Goal: Task Accomplishment & Management: Use online tool/utility

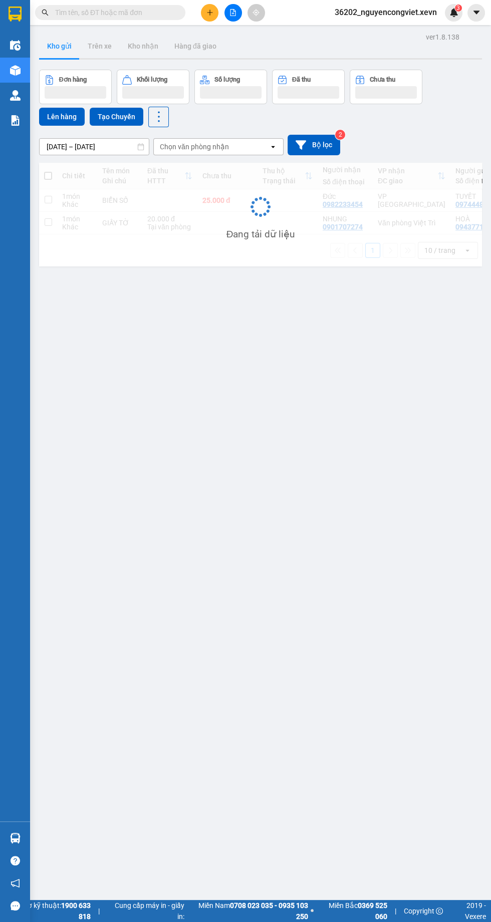
click at [137, 17] on input "text" at bounding box center [114, 12] width 118 height 11
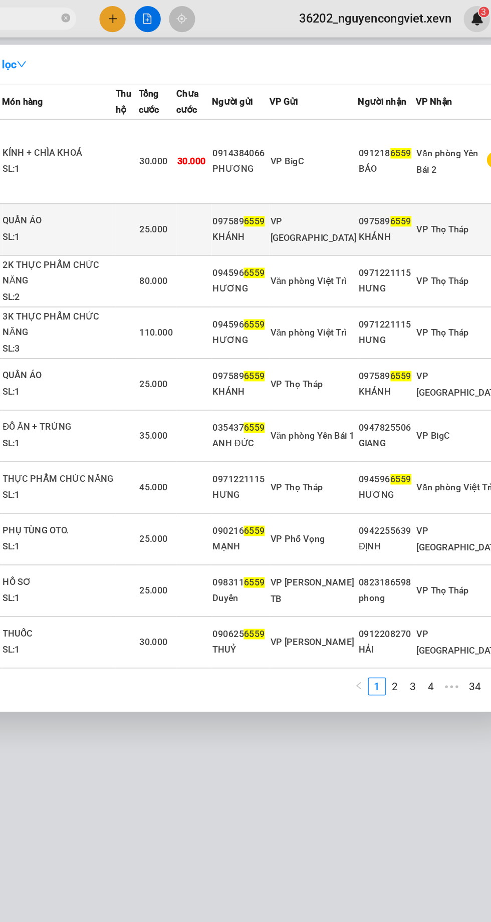
type input "6559"
click at [398, 143] on div "097589 6559" at bounding box center [394, 148] width 38 height 11
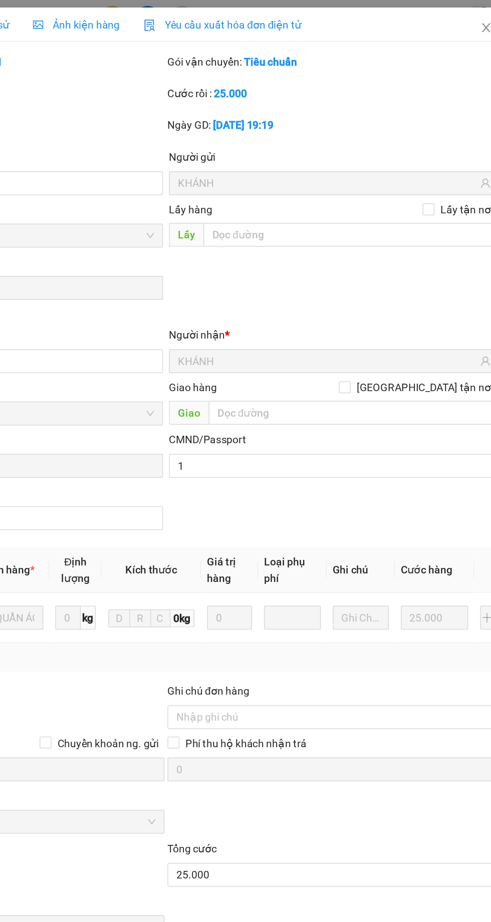
type input "0975896559"
type input "KHÁNH"
type input "0975896559"
type input "KHÁNH"
type input "1"
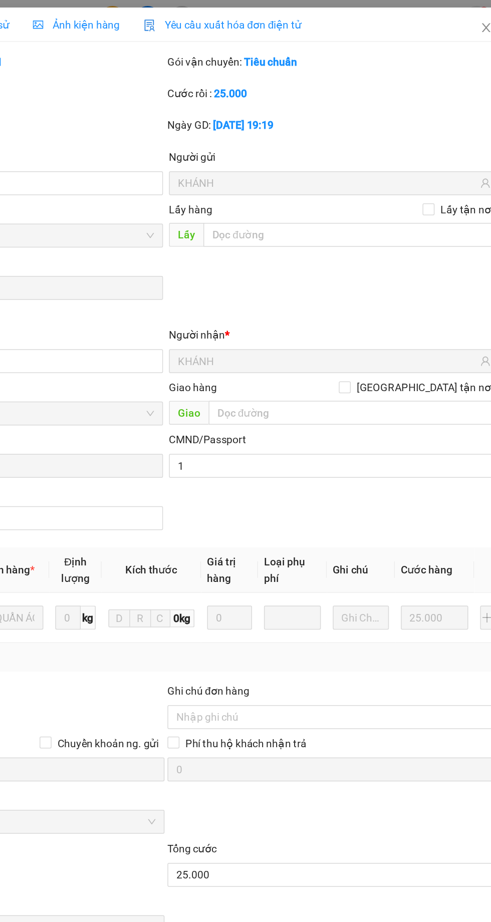
type input "25.000"
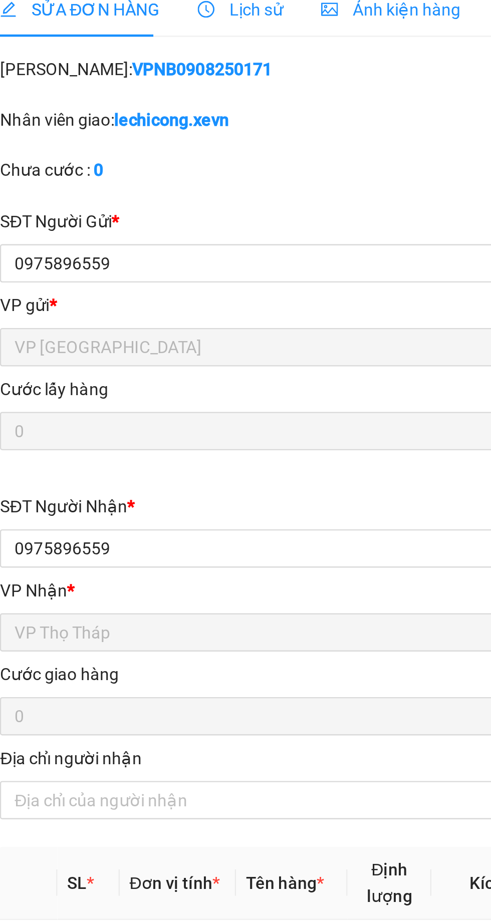
click at [124, 18] on span "Lịch sử" at bounding box center [123, 17] width 36 height 8
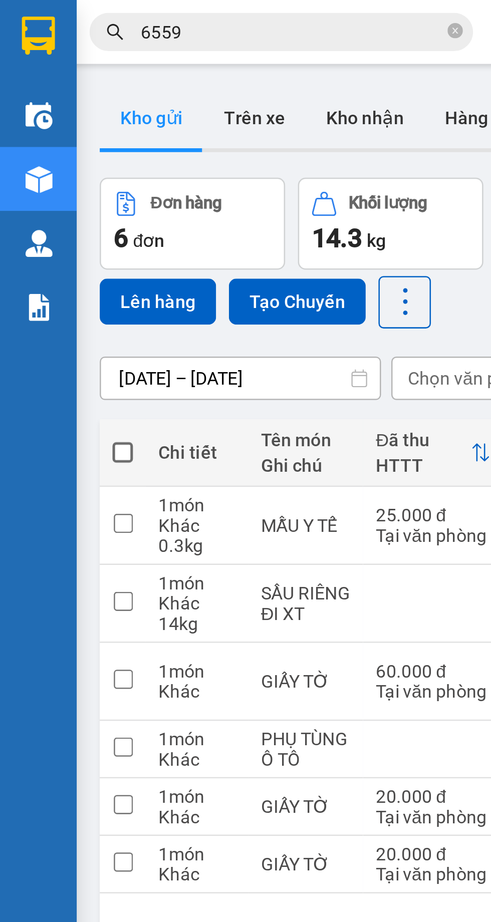
click at [13, 126] on div at bounding box center [16, 121] width 18 height 18
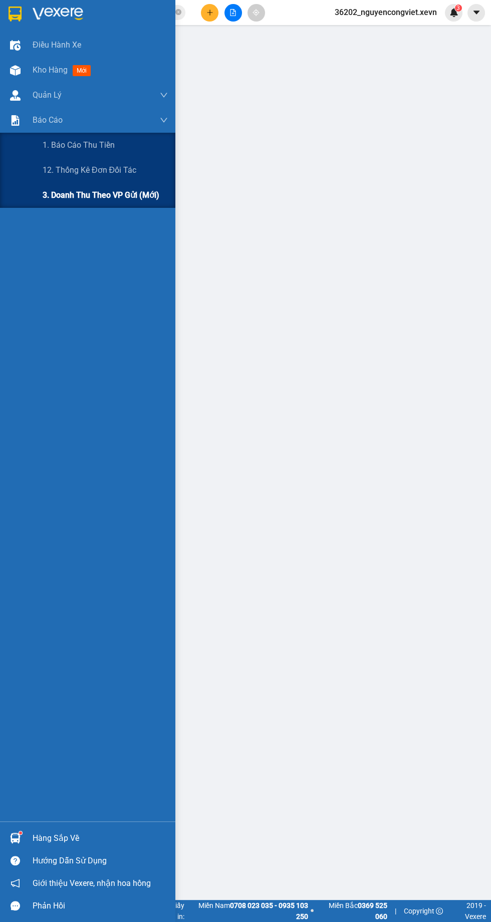
click at [147, 198] on span "3. Doanh Thu theo VP Gửi (mới)" at bounding box center [101, 195] width 117 height 13
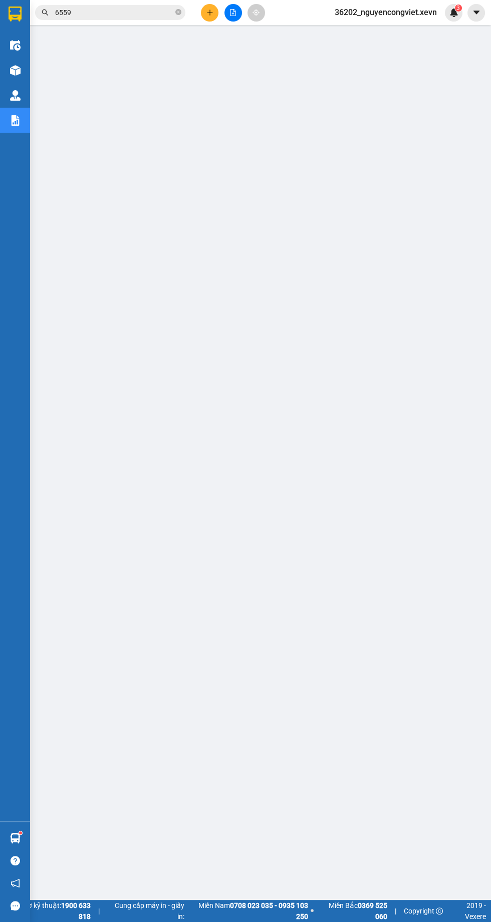
click at [15, 70] on img at bounding box center [15, 70] width 11 height 11
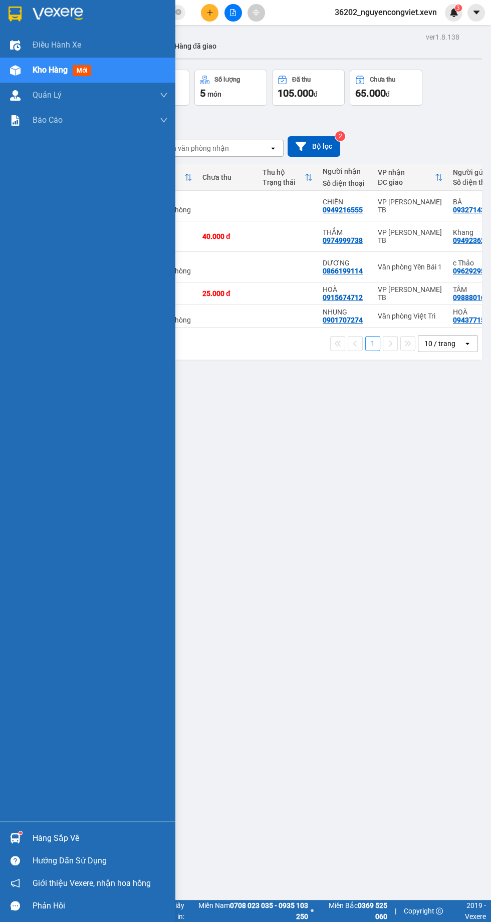
click at [390, 599] on div "ver 1.8.138 Kho gửi Trên xe Kho nhận Hàng đã giao Đơn hàng 5 đơn Khối lượng 14.…" at bounding box center [260, 491] width 451 height 922
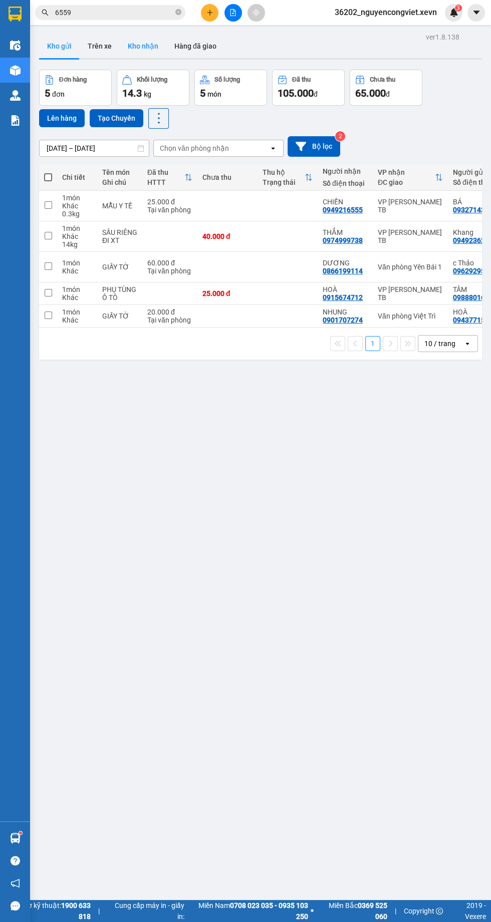
click at [150, 40] on button "Kho nhận" at bounding box center [143, 46] width 47 height 24
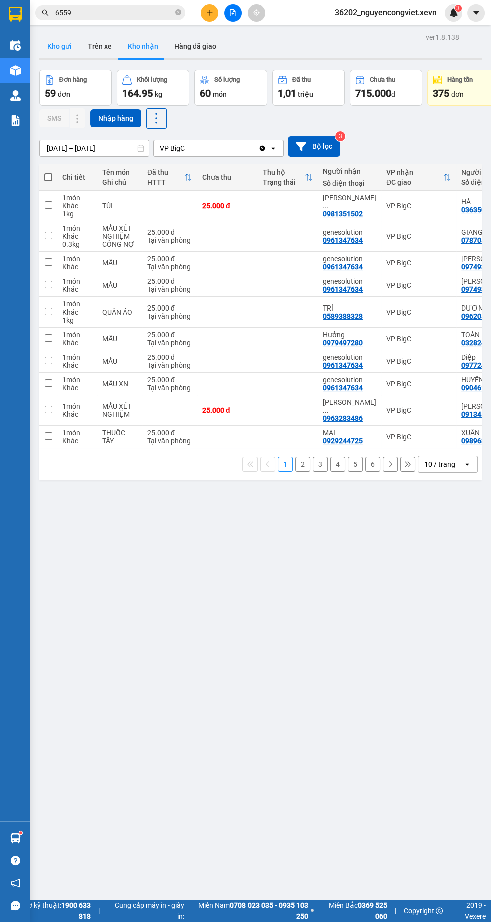
click at [70, 44] on button "Kho gửi" at bounding box center [59, 46] width 41 height 24
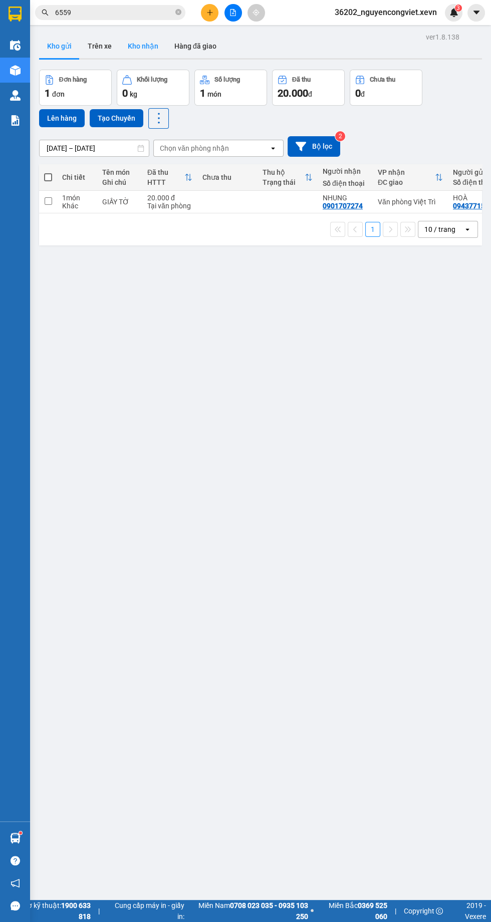
click at [147, 44] on button "Kho nhận" at bounding box center [143, 46] width 47 height 24
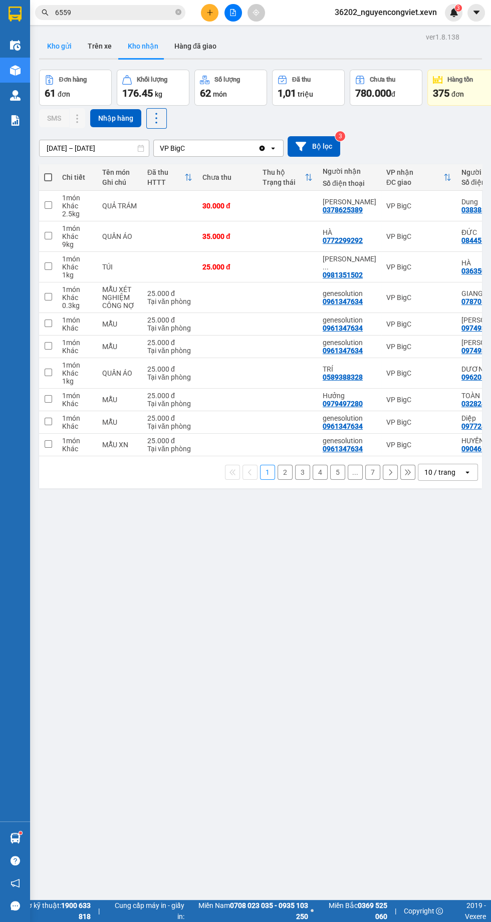
click at [62, 42] on button "Kho gửi" at bounding box center [59, 46] width 41 height 24
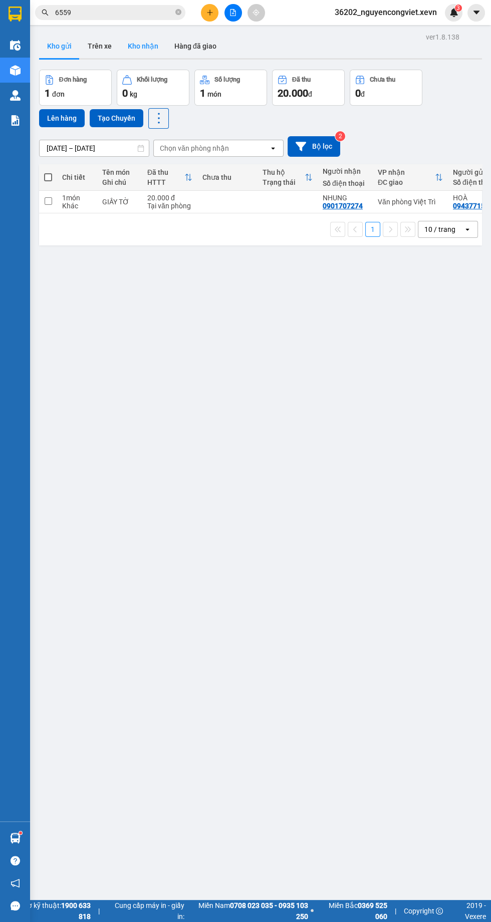
click at [149, 50] on button "Kho nhận" at bounding box center [143, 46] width 47 height 24
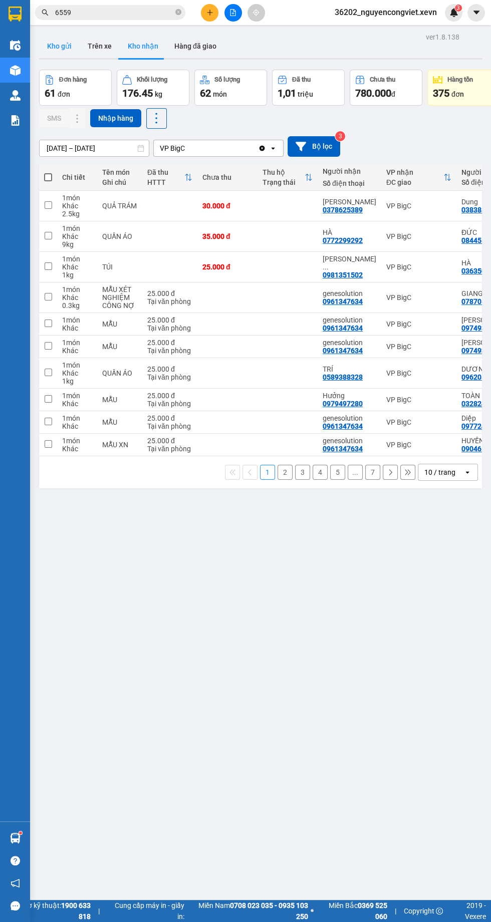
click at [74, 42] on button "Kho gửi" at bounding box center [59, 46] width 41 height 24
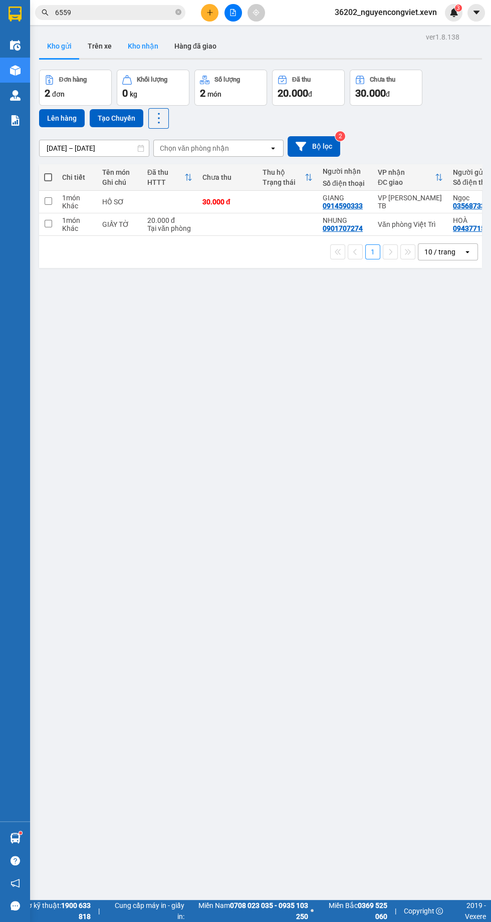
click at [145, 46] on button "Kho nhận" at bounding box center [143, 46] width 47 height 24
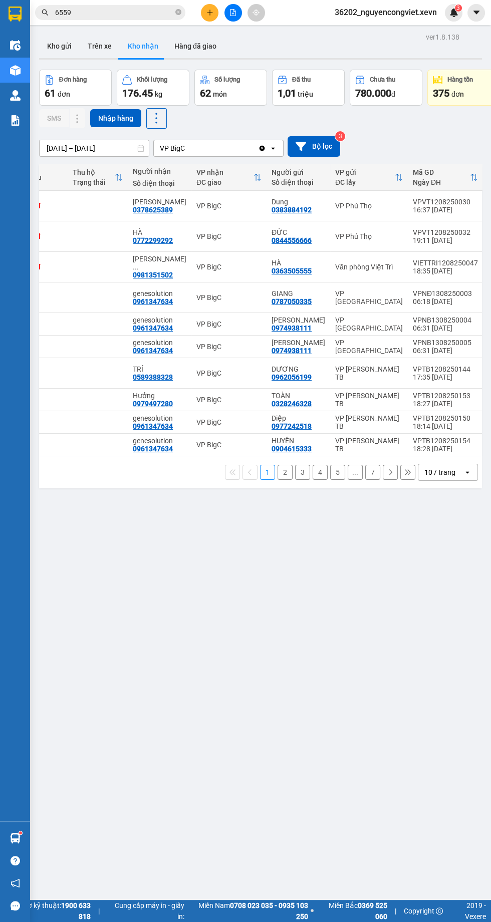
scroll to position [0, 364]
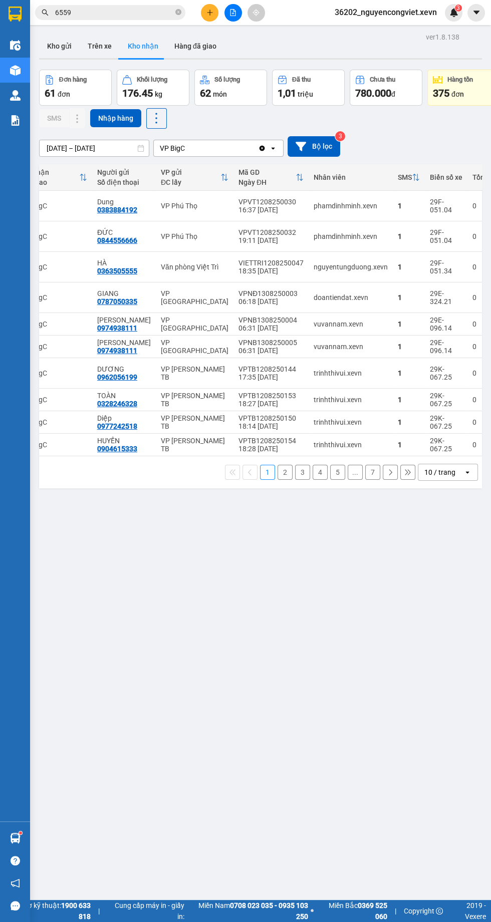
click at [467, 473] on icon at bounding box center [467, 472] width 4 height 2
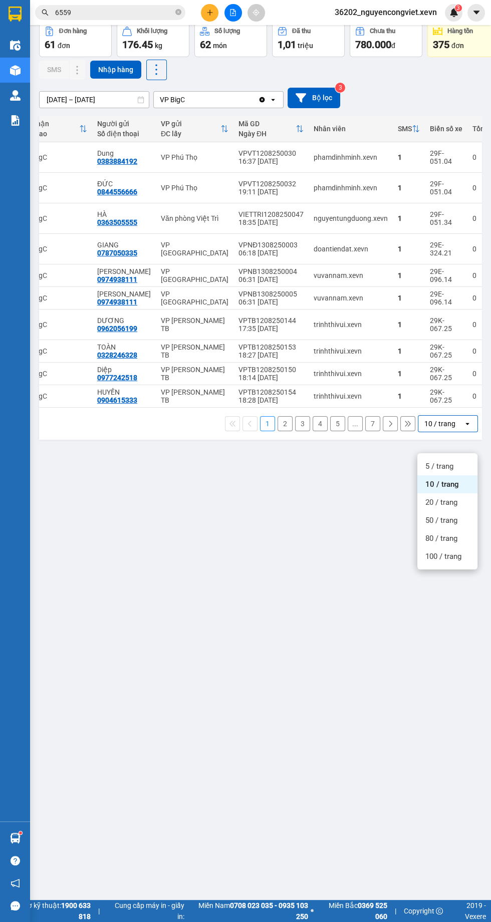
scroll to position [57, 0]
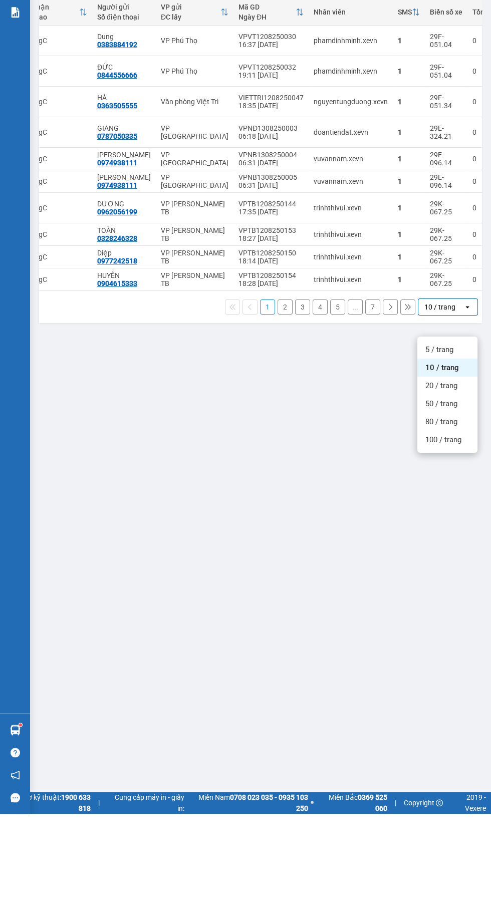
click at [461, 546] on span "100 / trang" at bounding box center [443, 548] width 36 height 10
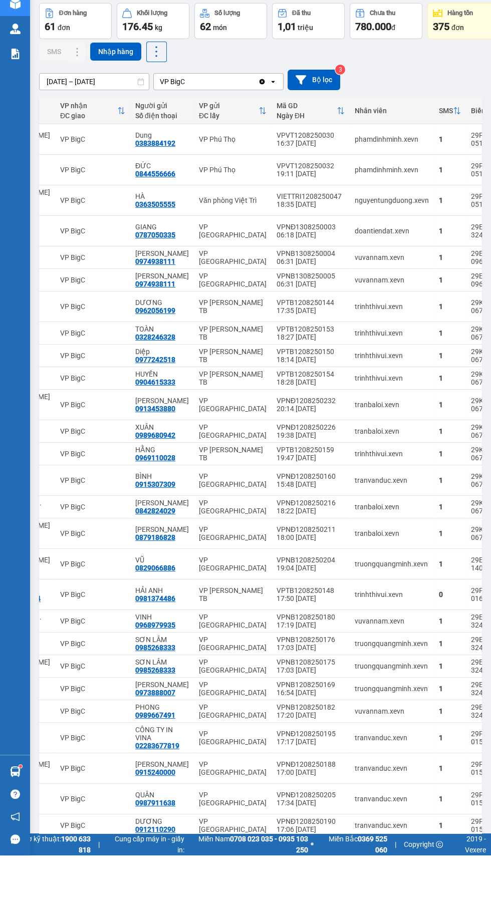
scroll to position [0, 0]
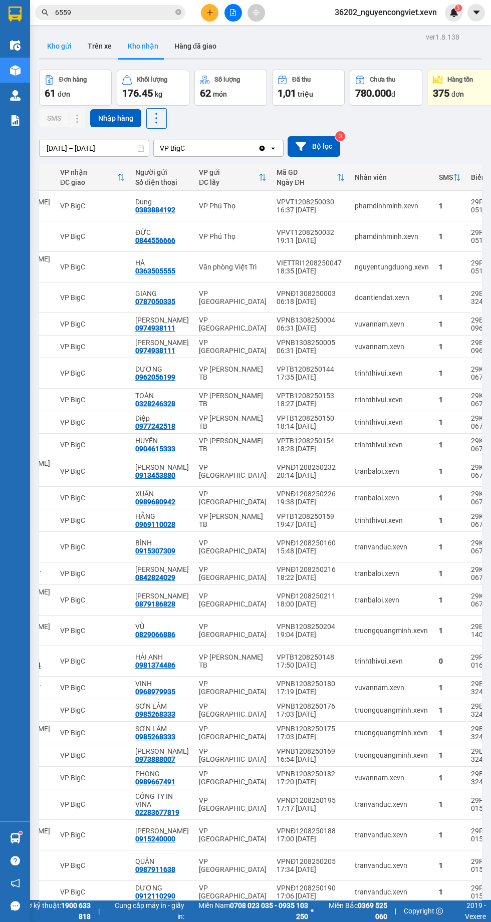
click at [58, 49] on button "Kho gửi" at bounding box center [59, 46] width 41 height 24
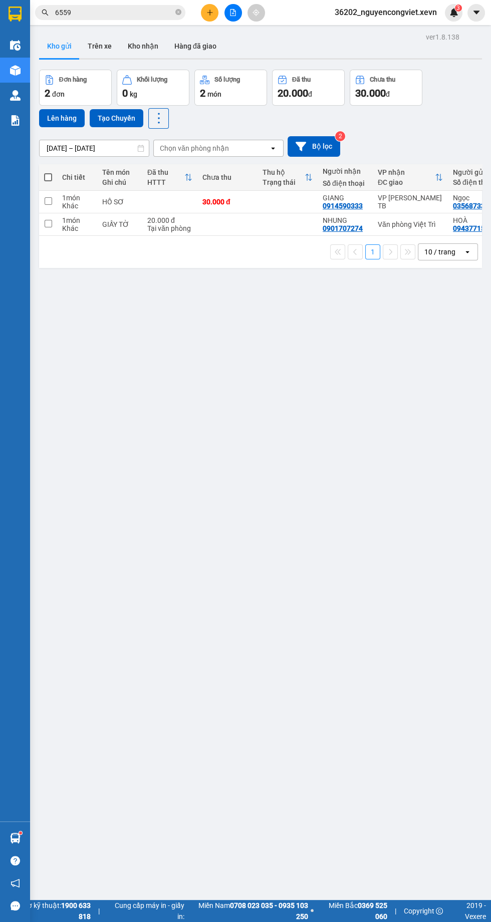
click at [18, 843] on img at bounding box center [15, 838] width 11 height 11
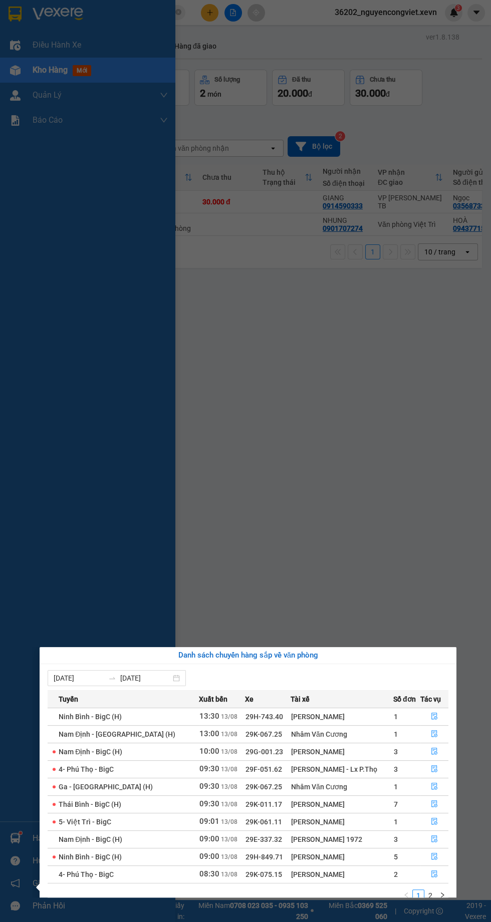
scroll to position [15, 0]
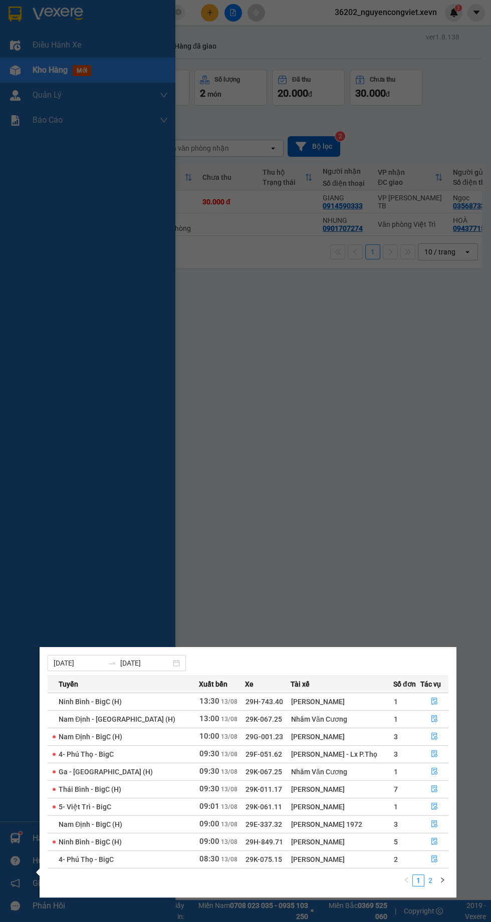
click at [430, 879] on link "2" at bounding box center [430, 880] width 11 height 11
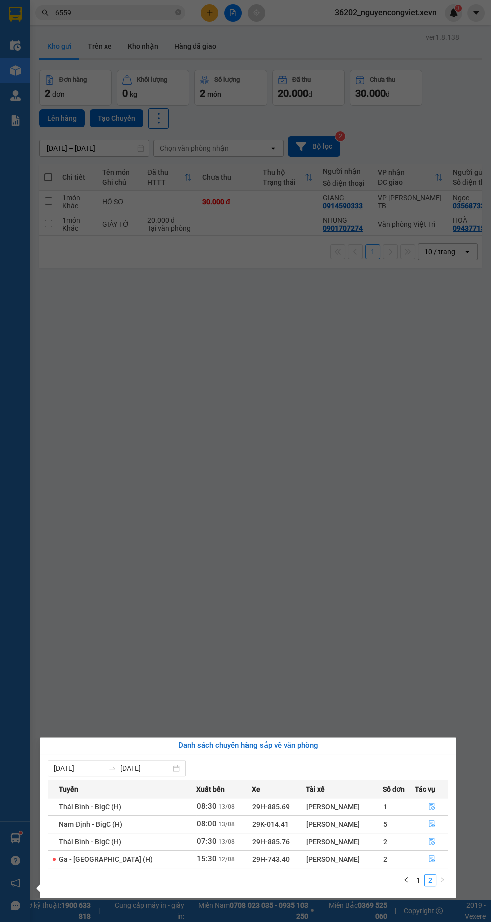
scroll to position [0, 0]
click at [418, 880] on link "1" at bounding box center [418, 880] width 11 height 11
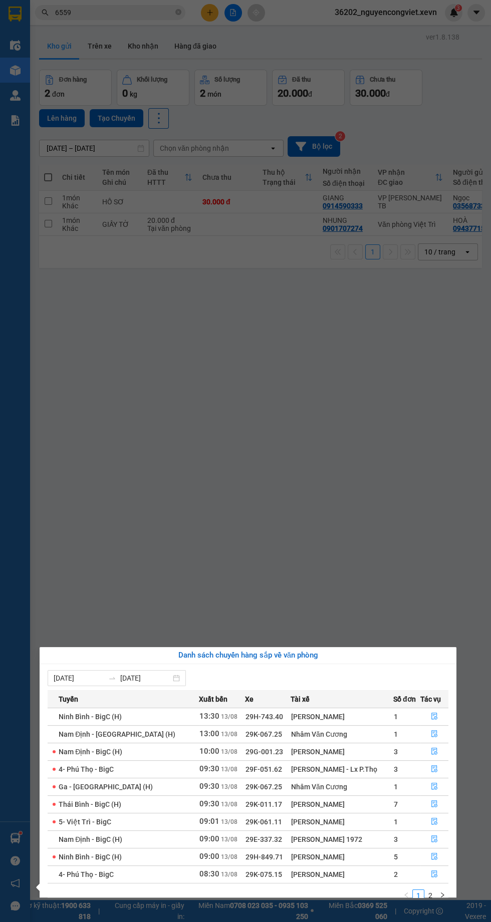
scroll to position [15, 0]
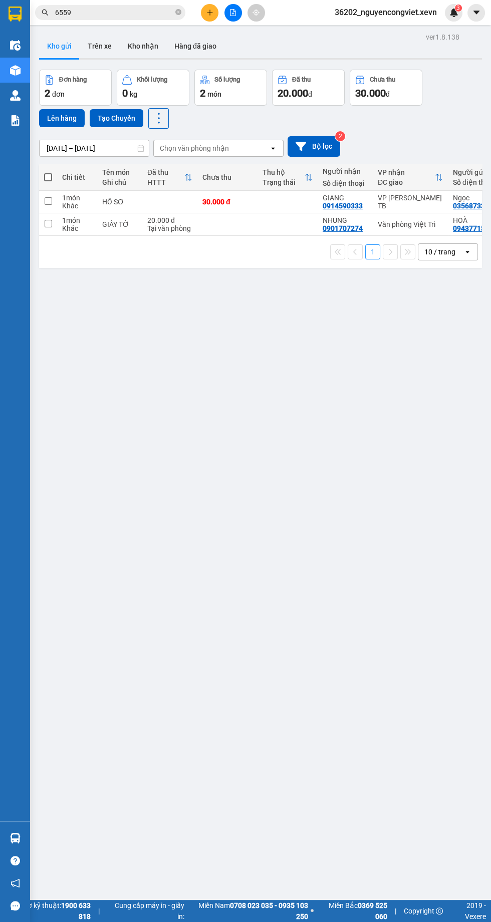
click at [146, 521] on div "ver 1.8.138 Kho gửi Trên xe Kho nhận Hàng đã giao Đơn hàng 2 đơn Khối lượng 0 k…" at bounding box center [260, 491] width 451 height 922
click at [163, 182] on div "HTTT" at bounding box center [165, 182] width 37 height 8
click at [188, 177] on icon at bounding box center [188, 177] width 6 height 7
click at [178, 175] on div "Đã thu" at bounding box center [165, 172] width 37 height 8
click at [151, 193] on td at bounding box center [169, 202] width 55 height 23
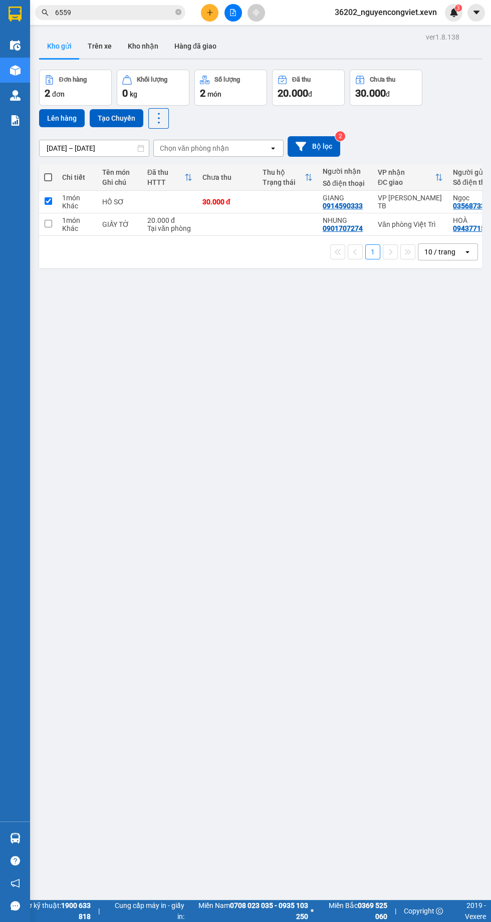
checkbox input "true"
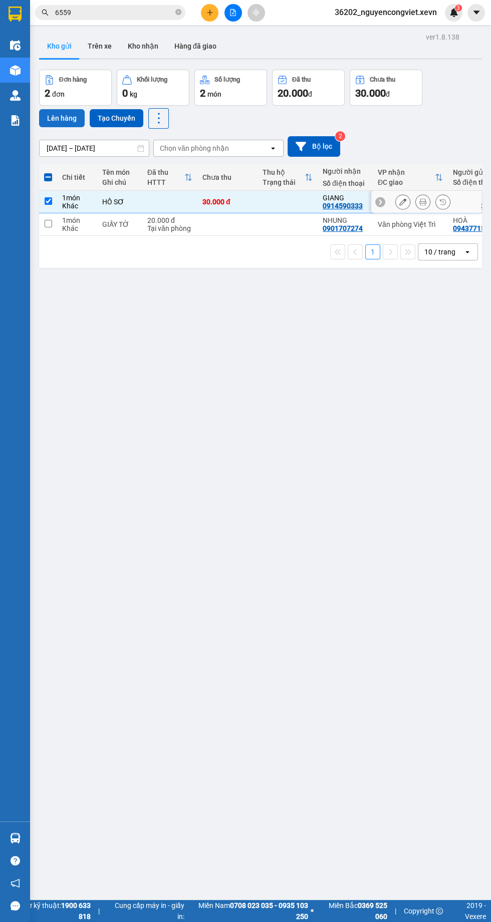
click at [50, 115] on button "Lên hàng" at bounding box center [62, 118] width 46 height 18
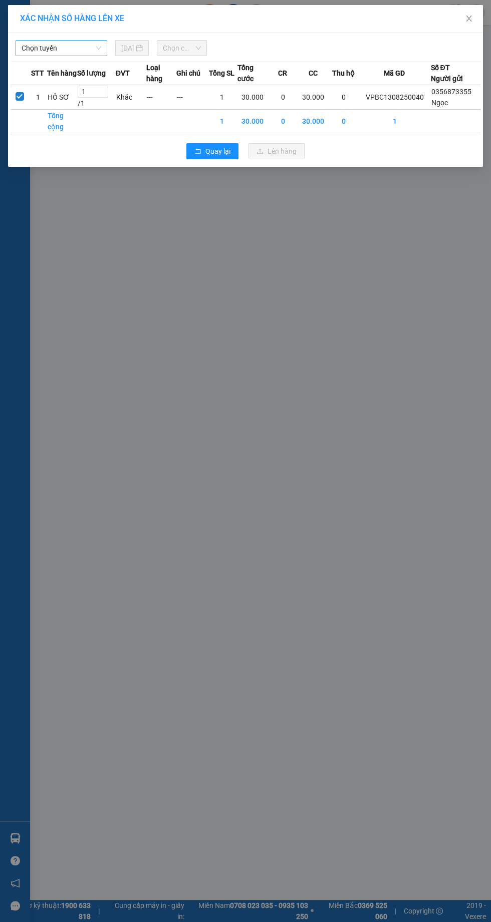
click at [46, 51] on span "Chọn tuyến" at bounding box center [62, 48] width 80 height 15
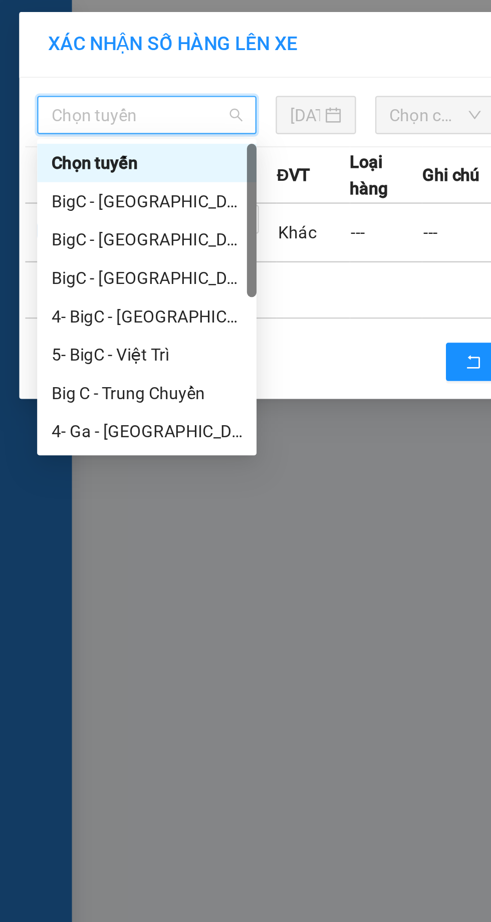
click at [41, 87] on div "BigC - [GEOGRAPHIC_DATA] (H)" at bounding box center [62, 84] width 80 height 11
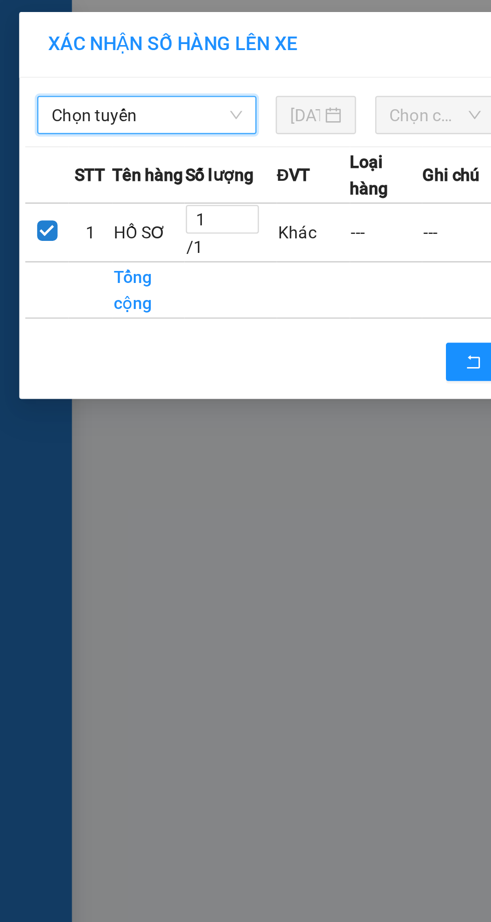
click at [163, 55] on span "Chọn chuyến" at bounding box center [182, 48] width 38 height 15
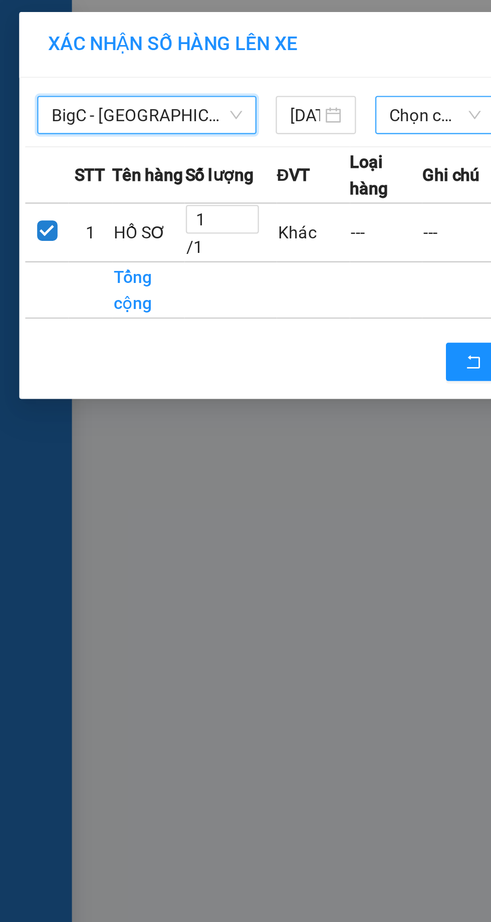
click at [169, 51] on span "Chọn chuyến" at bounding box center [182, 48] width 38 height 15
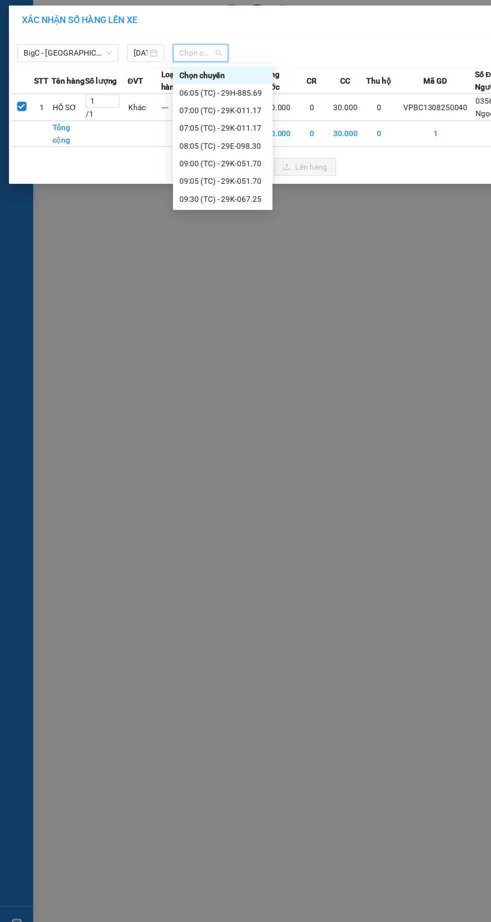
scroll to position [32, 0]
click at [186, 166] on div "10:05 (TC) - 29H-885.76" at bounding box center [202, 164] width 78 height 11
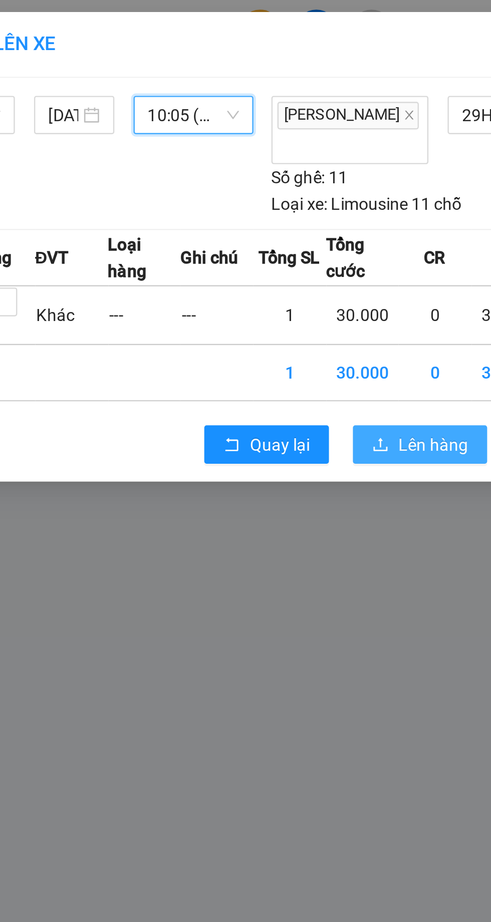
click at [282, 180] on span "Lên hàng" at bounding box center [281, 185] width 29 height 11
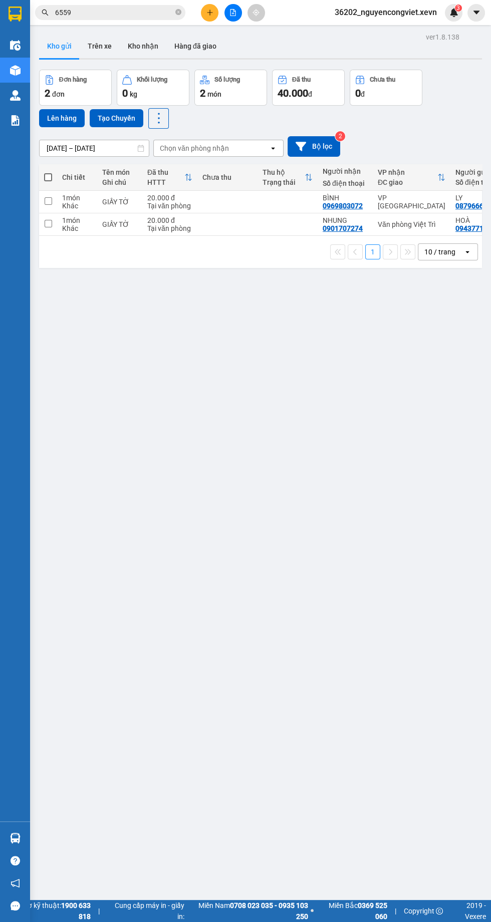
click at [242, 196] on td at bounding box center [227, 202] width 60 height 23
checkbox input "true"
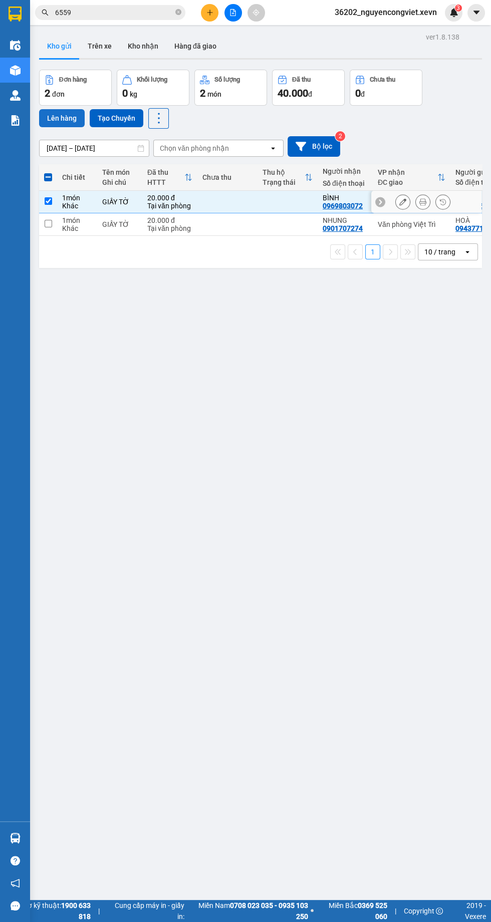
click at [57, 122] on button "Lên hàng" at bounding box center [62, 118] width 46 height 18
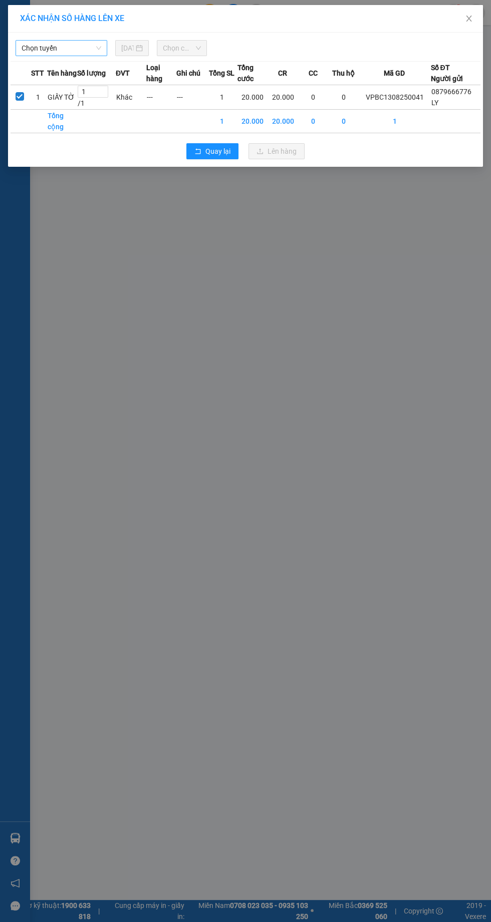
click at [50, 47] on span "Chọn tuyến" at bounding box center [62, 48] width 80 height 15
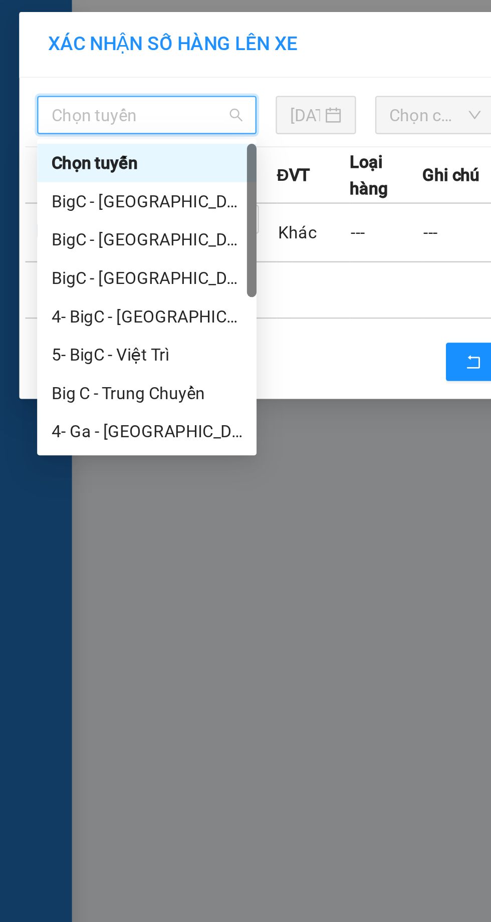
click at [43, 102] on div "BigC - [GEOGRAPHIC_DATA] (H)" at bounding box center [62, 100] width 80 height 11
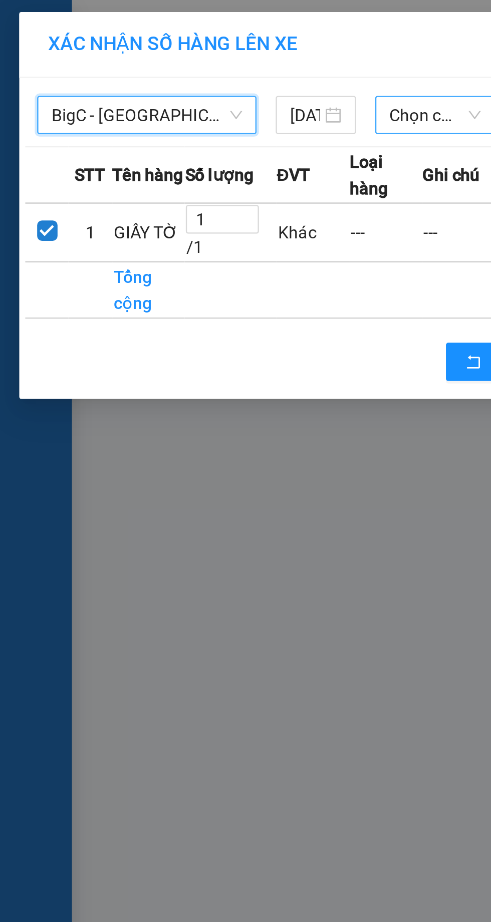
click at [169, 54] on span "Chọn chuyến" at bounding box center [182, 48] width 38 height 15
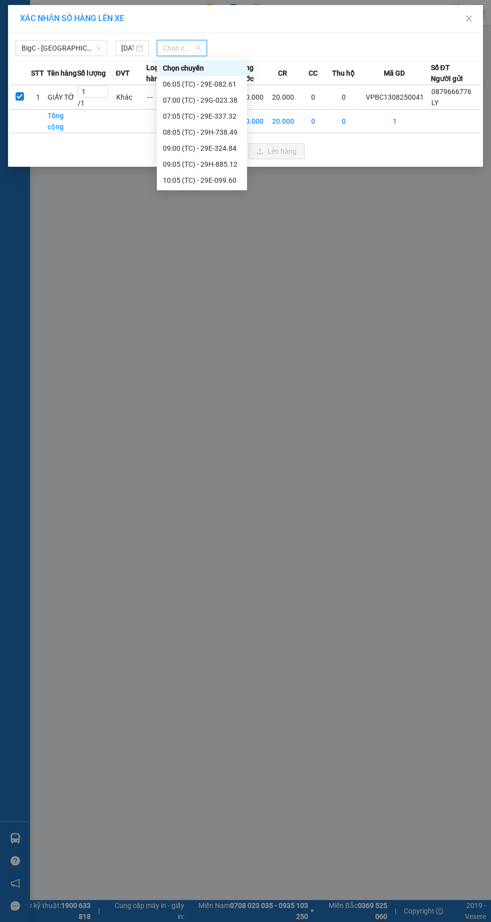
click at [180, 184] on div "10:05 (TC) - 29E-099.60" at bounding box center [202, 180] width 78 height 11
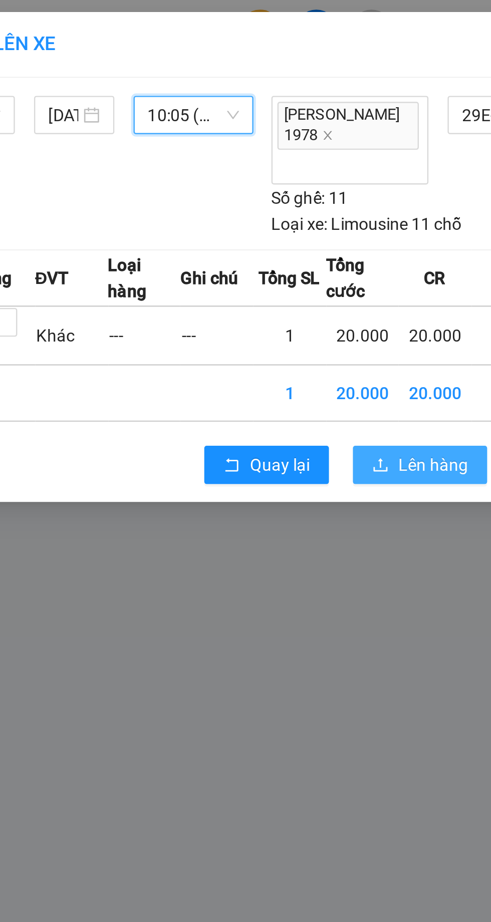
click at [274, 196] on span "Lên hàng" at bounding box center [281, 194] width 29 height 11
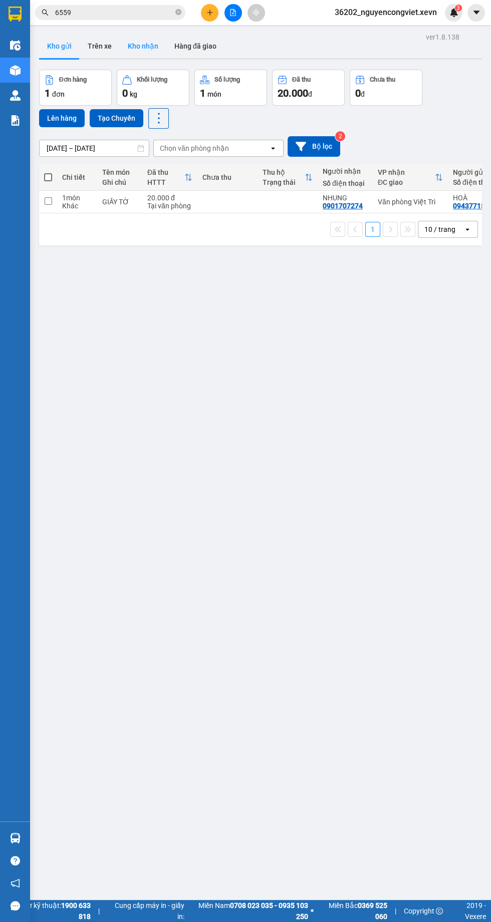
click at [145, 40] on button "Kho nhận" at bounding box center [143, 46] width 47 height 24
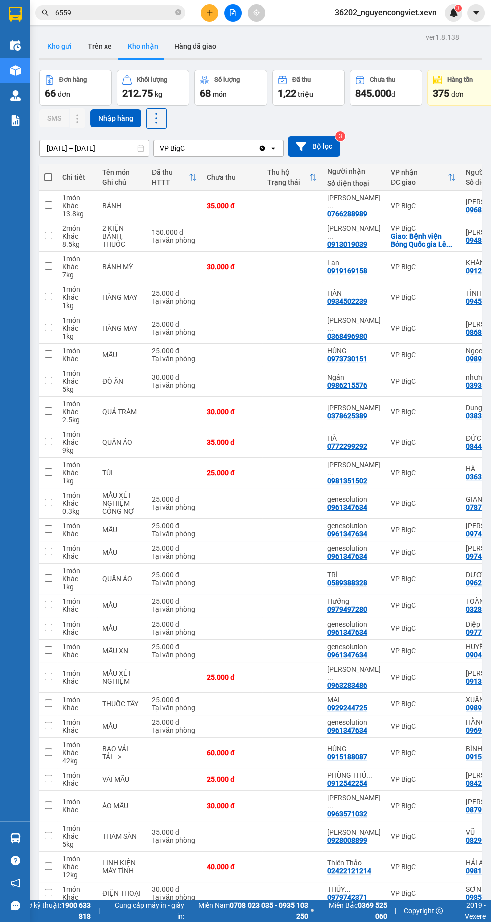
click at [60, 40] on button "Kho gửi" at bounding box center [59, 46] width 41 height 24
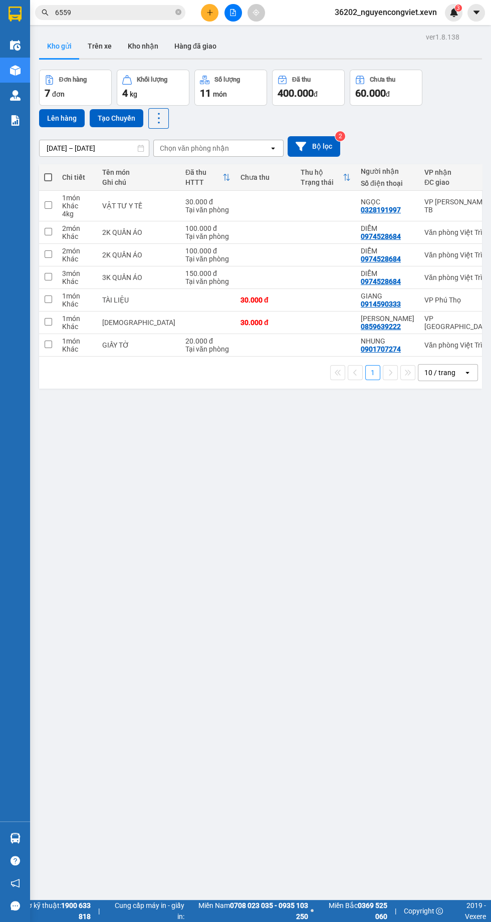
click at [240, 319] on div "30.000 đ" at bounding box center [265, 323] width 50 height 8
checkbox input "true"
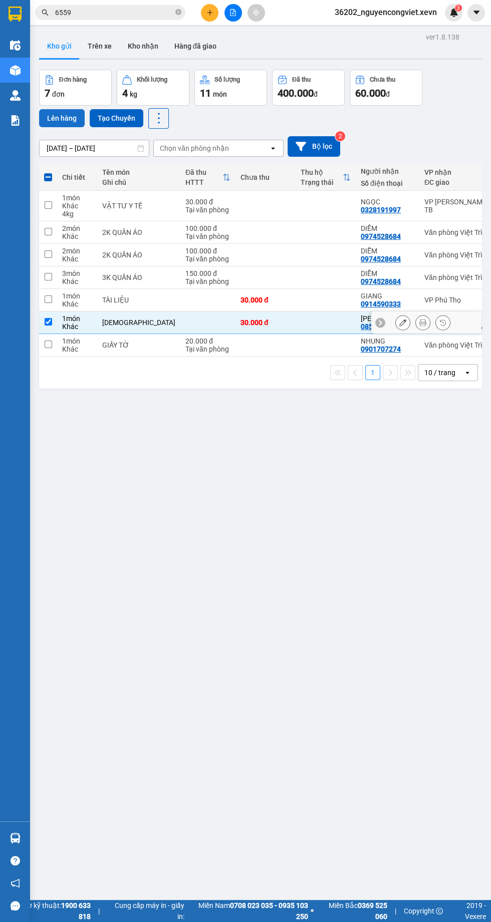
click at [58, 119] on button "Lên hàng" at bounding box center [62, 118] width 46 height 18
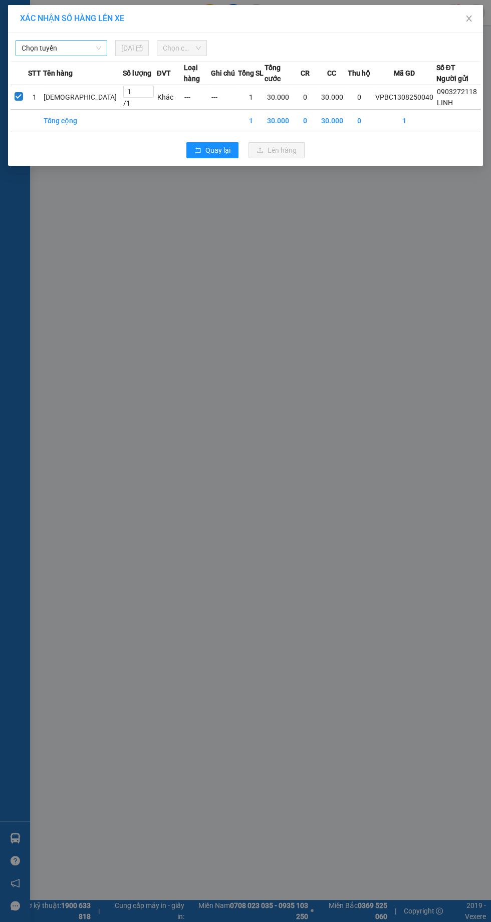
click at [55, 47] on span "Chọn tuyến" at bounding box center [62, 48] width 80 height 15
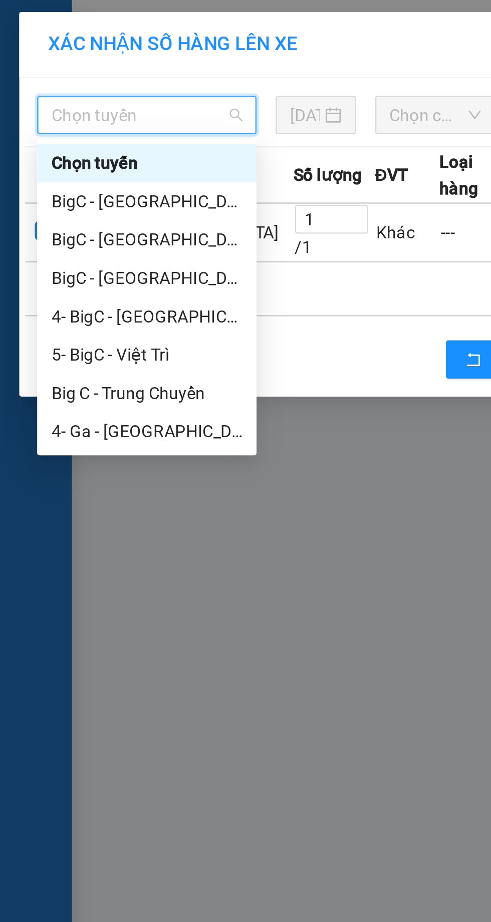
click at [50, 97] on div "BigC - [GEOGRAPHIC_DATA] (H)" at bounding box center [62, 100] width 80 height 11
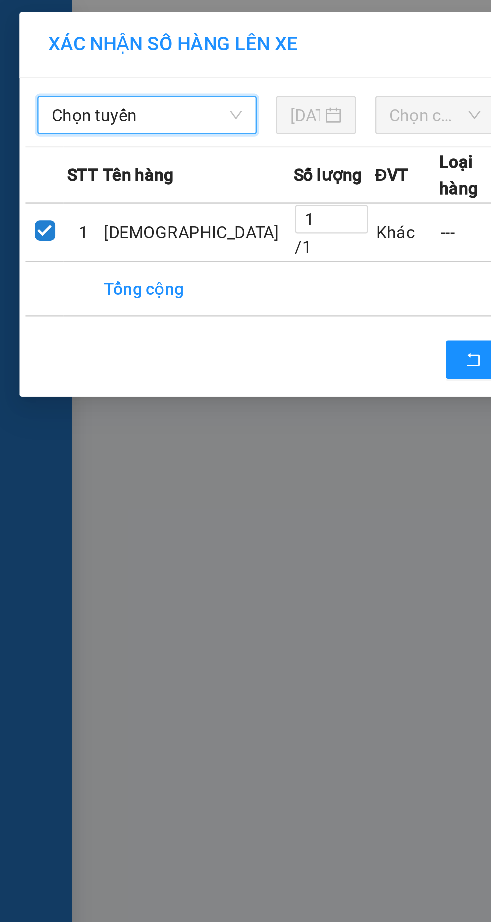
click at [177, 47] on span "Chọn chuyến" at bounding box center [182, 48] width 38 height 15
click at [173, 49] on span "Chọn chuyến" at bounding box center [182, 48] width 38 height 15
click at [52, 48] on span "Chọn tuyến" at bounding box center [62, 48] width 80 height 15
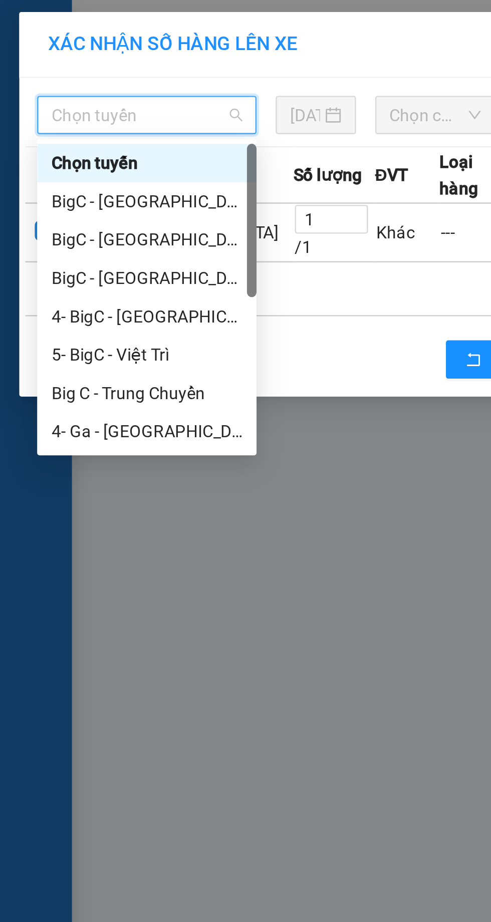
click at [50, 101] on div "BigC - [GEOGRAPHIC_DATA] (H)" at bounding box center [62, 100] width 80 height 11
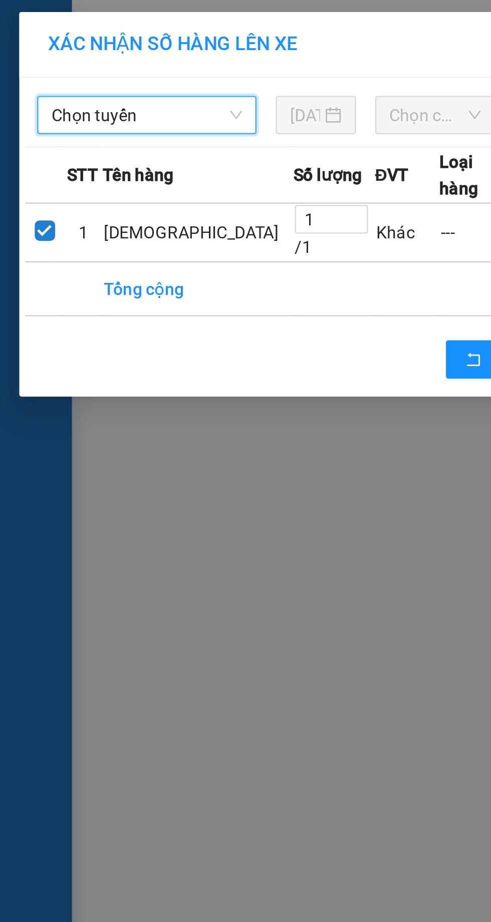
click at [175, 46] on span "Chọn chuyến" at bounding box center [182, 48] width 38 height 15
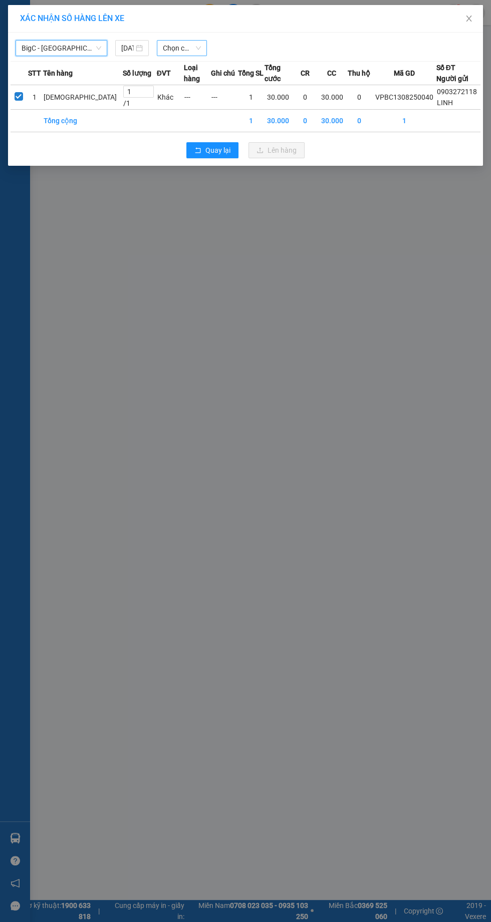
click at [177, 44] on span "Chọn chuyến" at bounding box center [182, 48] width 38 height 15
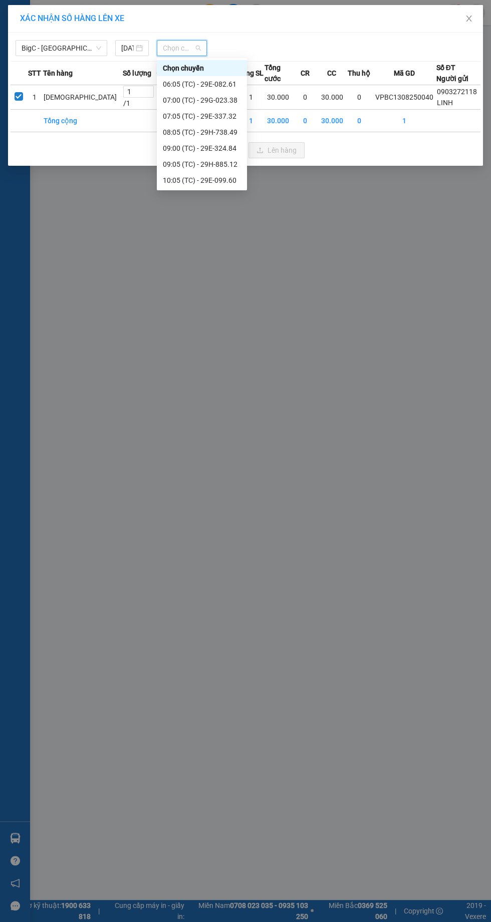
click at [186, 181] on div "10:05 (TC) - 29E-099.60" at bounding box center [202, 180] width 78 height 11
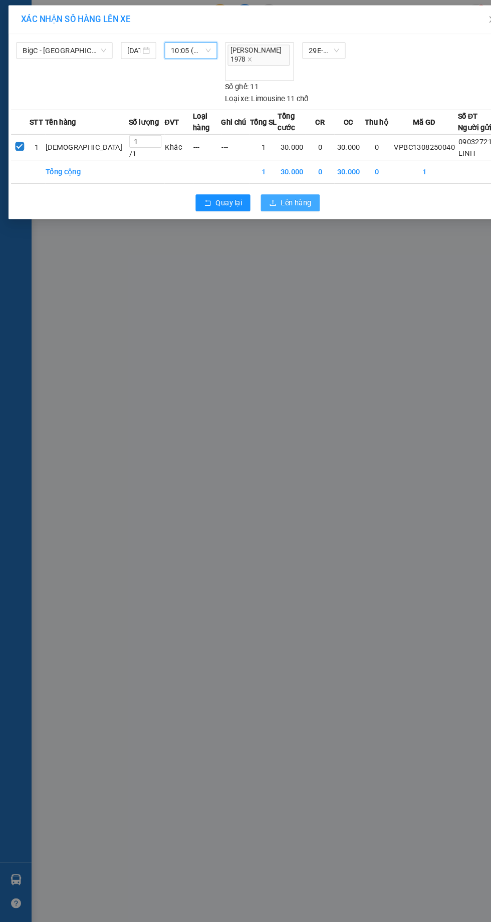
click at [278, 192] on span "Lên hàng" at bounding box center [281, 193] width 29 height 11
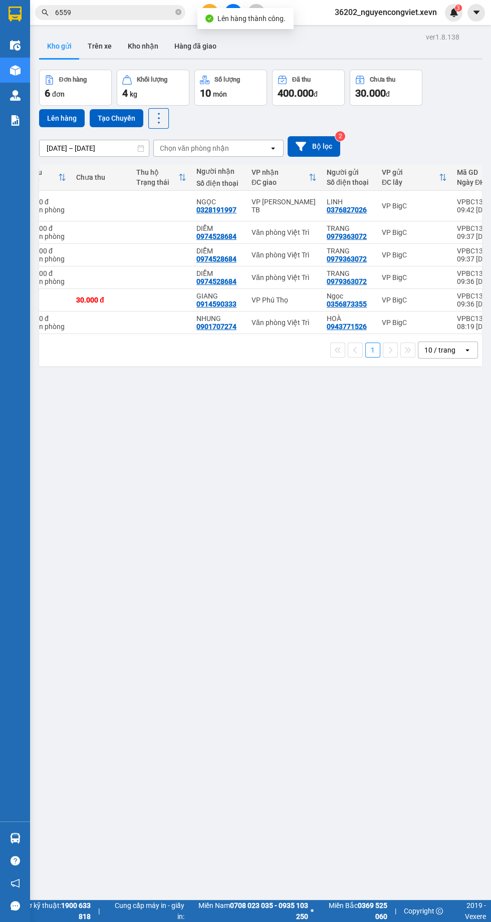
scroll to position [0, 235]
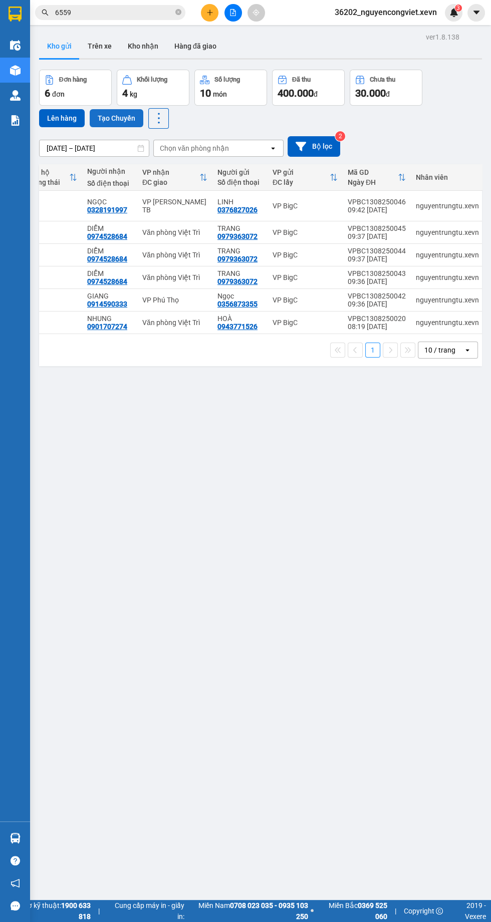
click at [120, 118] on button "Tạo Chuyến" at bounding box center [117, 118] width 54 height 18
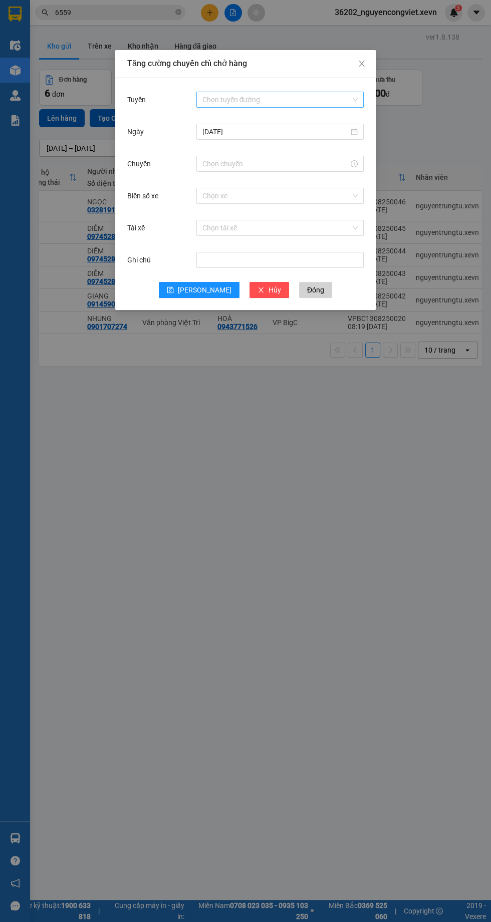
click at [231, 100] on input "Tuyến" at bounding box center [276, 99] width 148 height 15
click at [329, 634] on div "Tăng cường chuyến chỉ chở hàng Tuyến Chọn tuyến đường [DATE] Chuyến Biển số xe …" at bounding box center [245, 461] width 491 height 922
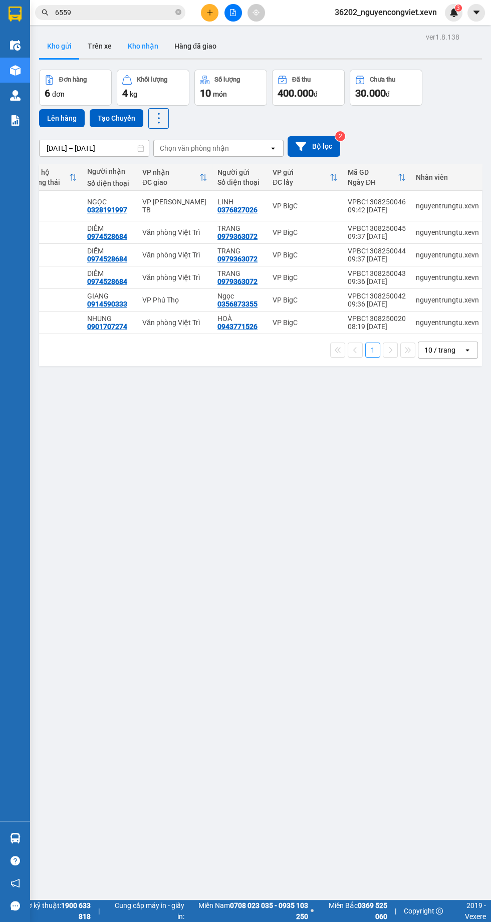
click at [139, 45] on button "Kho nhận" at bounding box center [143, 46] width 47 height 24
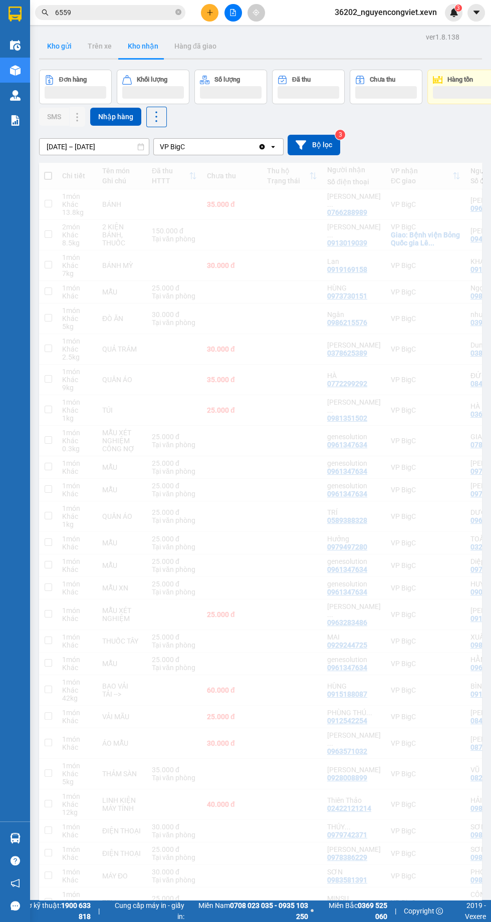
click at [62, 45] on button "Kho gửi" at bounding box center [59, 46] width 41 height 24
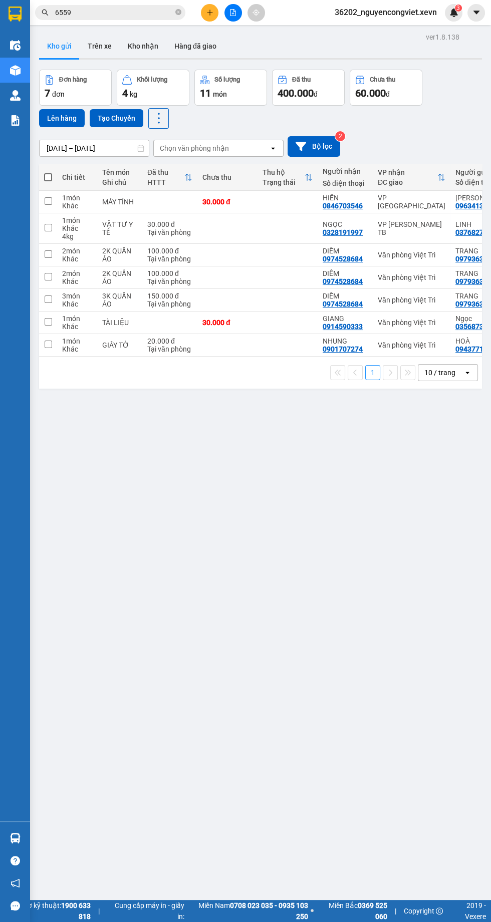
click at [135, 225] on div "VẬT TƯ Y TẾ" at bounding box center [119, 228] width 35 height 16
checkbox input "true"
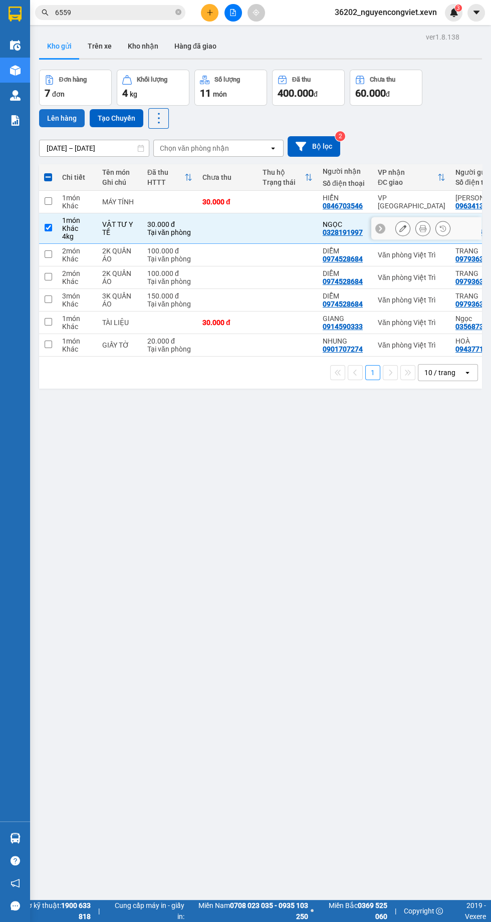
click at [63, 121] on button "Lên hàng" at bounding box center [62, 118] width 46 height 18
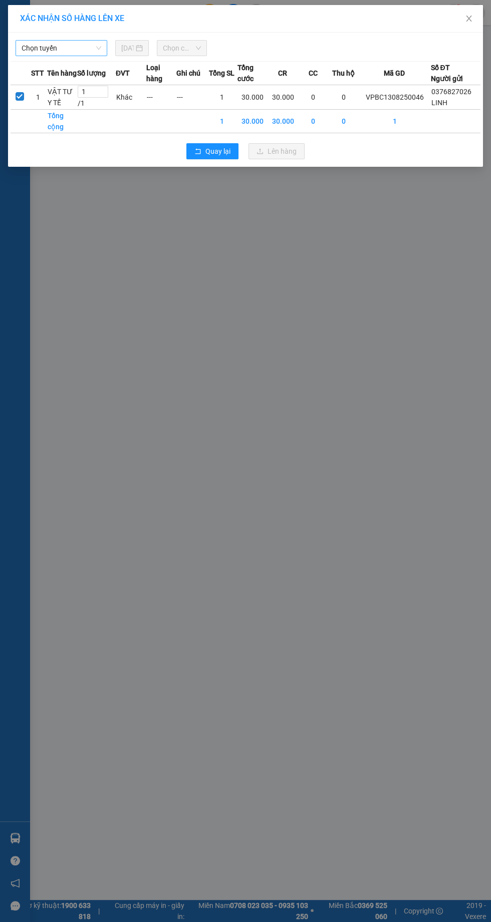
click at [54, 51] on span "Chọn tuyến" at bounding box center [62, 48] width 80 height 15
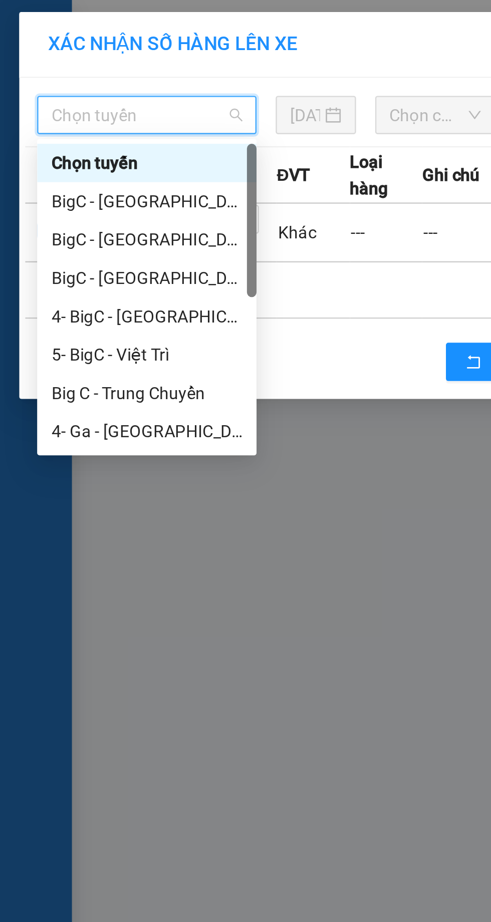
click at [51, 87] on div "BigC - [GEOGRAPHIC_DATA] (H)" at bounding box center [62, 84] width 80 height 11
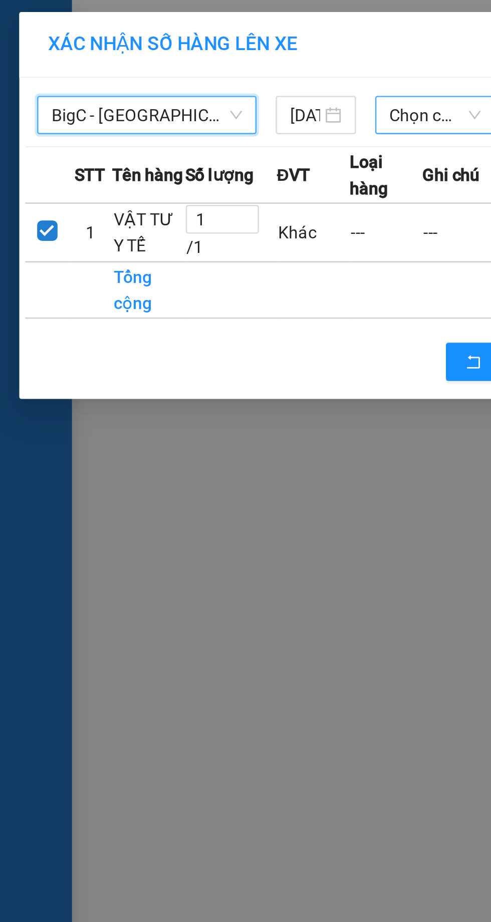
click at [177, 53] on span "Chọn chuyến" at bounding box center [182, 48] width 38 height 15
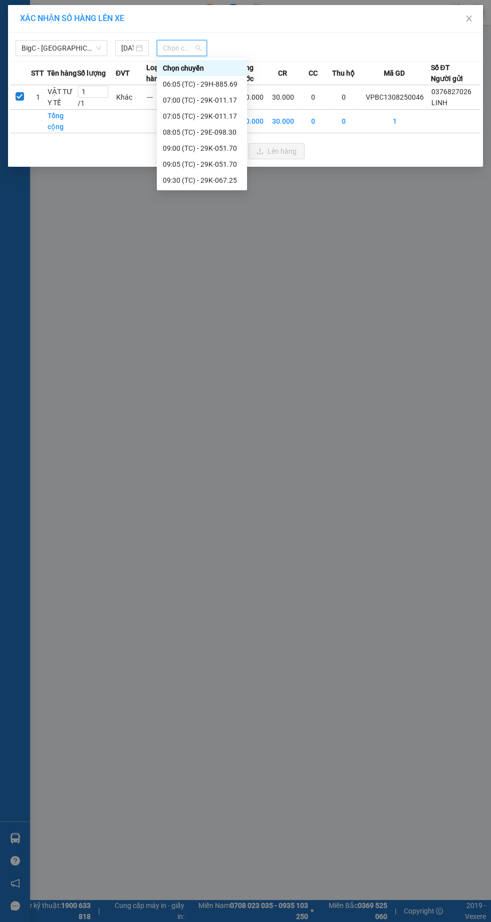
scroll to position [32, 0]
click at [192, 165] on div "10:05 (TC) - 29H-885.76" at bounding box center [202, 164] width 78 height 11
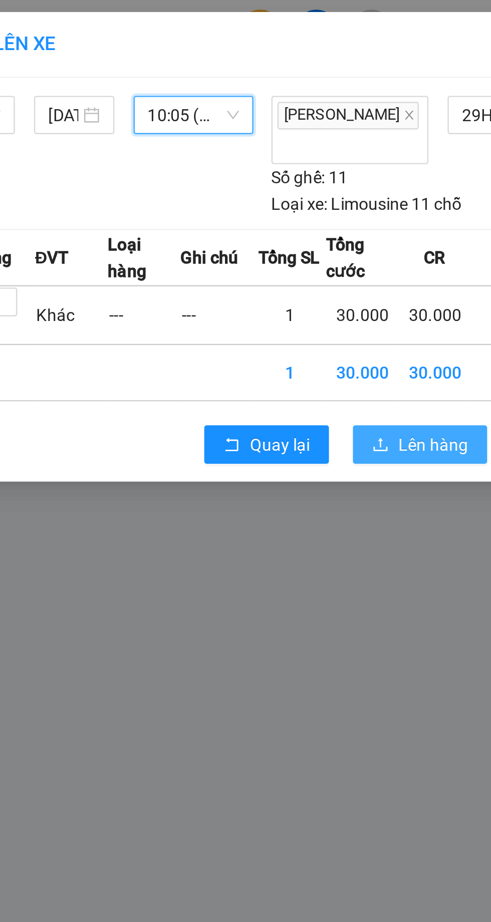
click at [276, 180] on span "Lên hàng" at bounding box center [281, 185] width 29 height 11
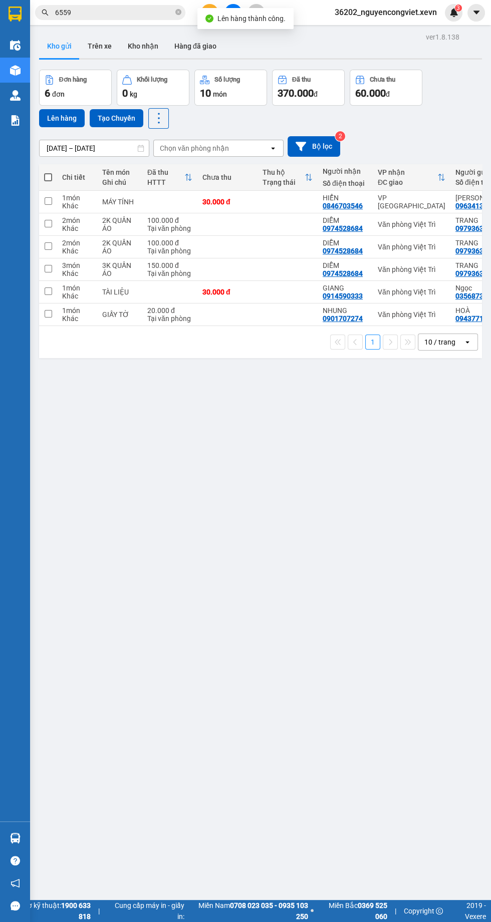
click at [188, 201] on td at bounding box center [169, 202] width 55 height 23
checkbox input "true"
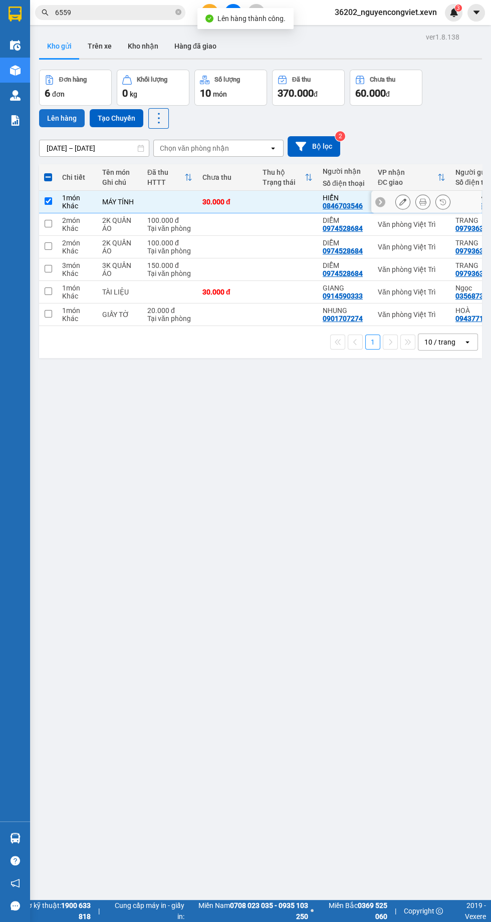
click at [54, 123] on button "Lên hàng" at bounding box center [62, 118] width 46 height 18
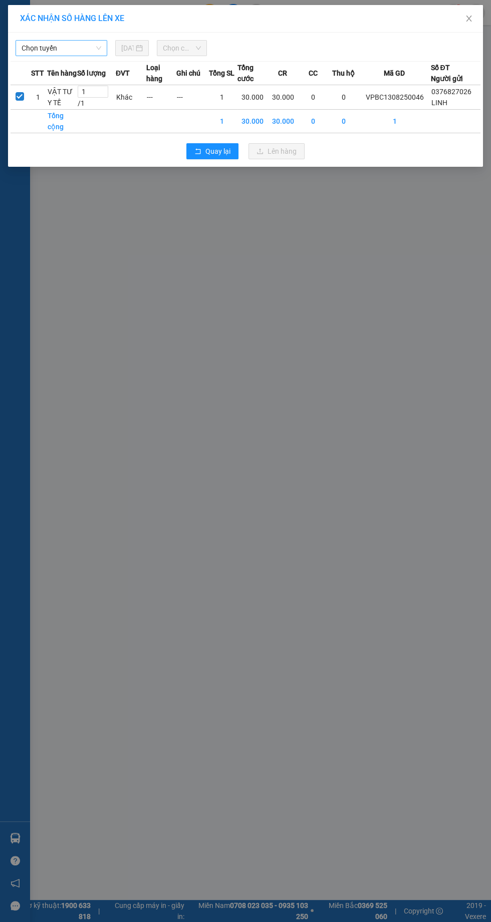
click at [57, 45] on span "Chọn tuyến" at bounding box center [62, 48] width 80 height 15
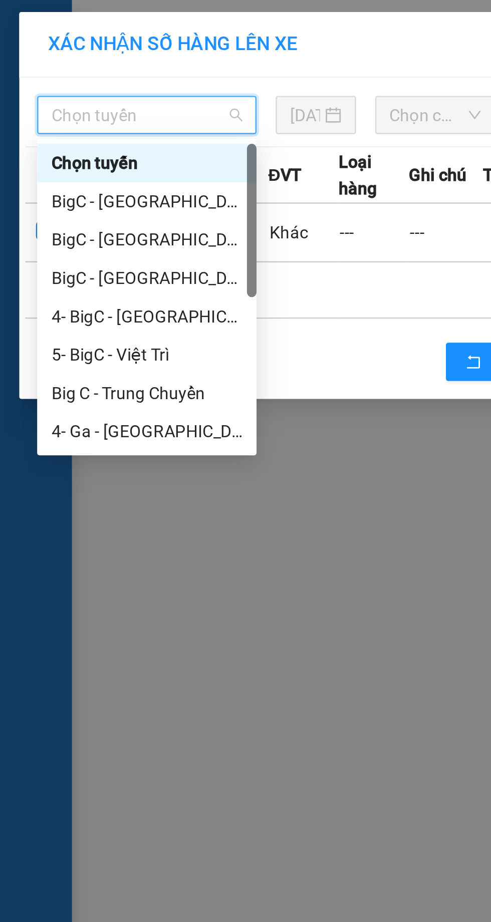
click at [44, 102] on div "BigC - [GEOGRAPHIC_DATA] (H)" at bounding box center [62, 100] width 80 height 11
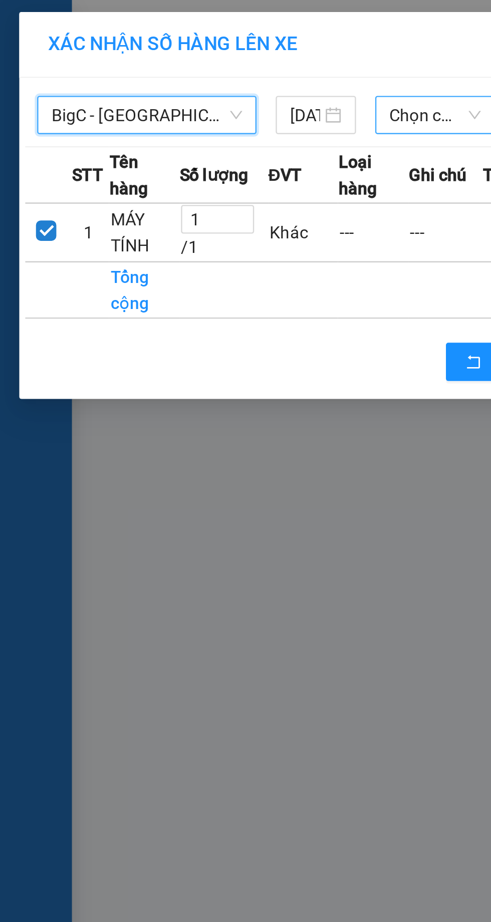
click at [172, 50] on span "Chọn chuyến" at bounding box center [182, 48] width 38 height 15
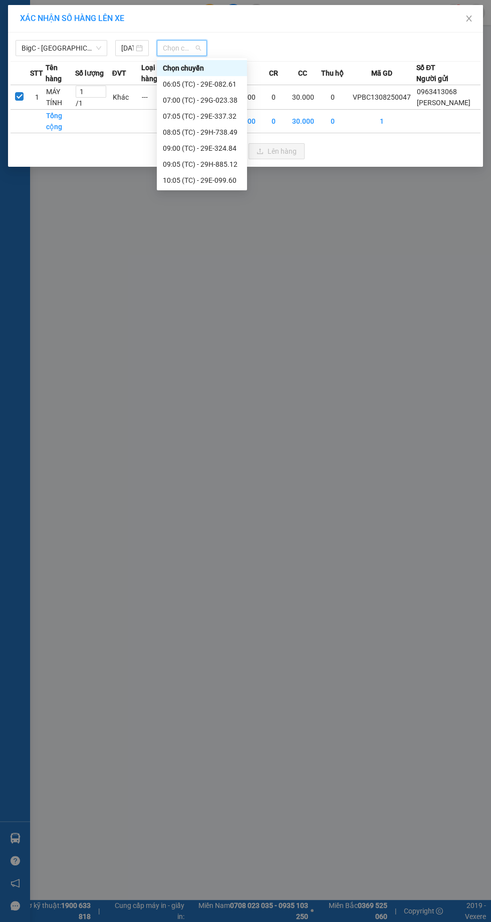
click at [200, 183] on div "10:05 (TC) - 29E-099.60" at bounding box center [202, 180] width 78 height 11
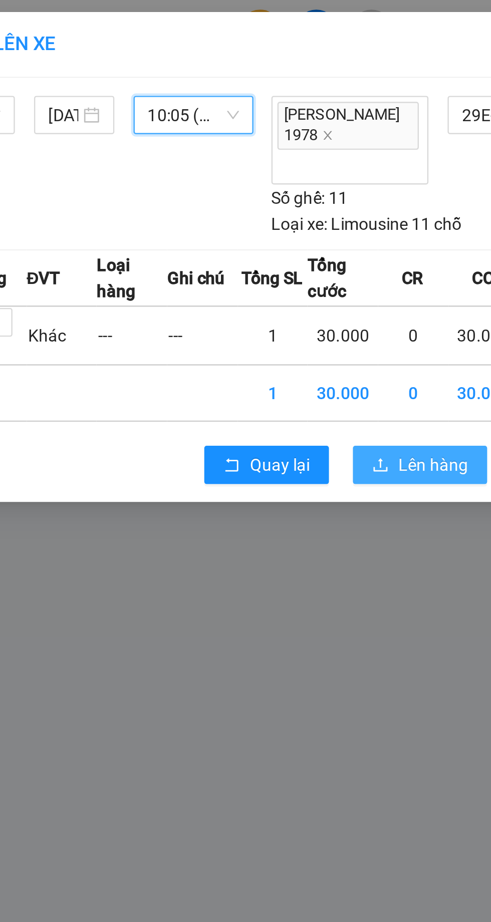
click at [277, 196] on span "Lên hàng" at bounding box center [281, 194] width 29 height 11
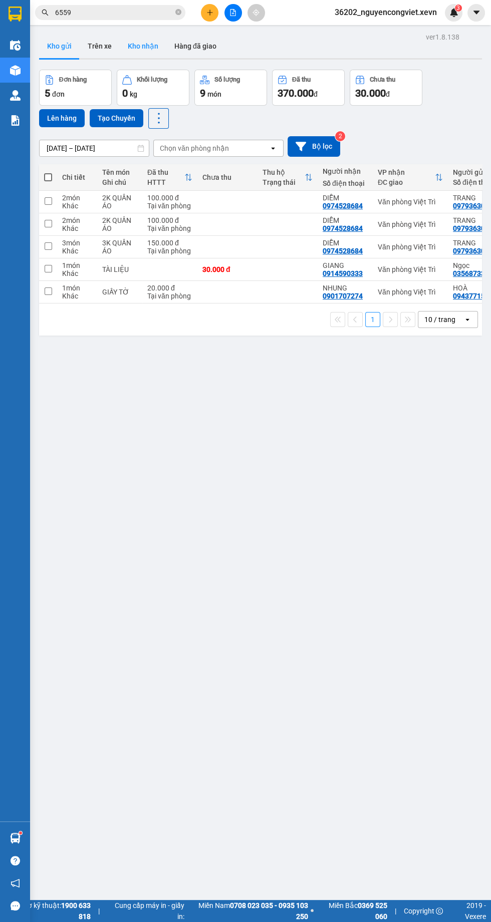
click at [137, 42] on button "Kho nhận" at bounding box center [143, 46] width 47 height 24
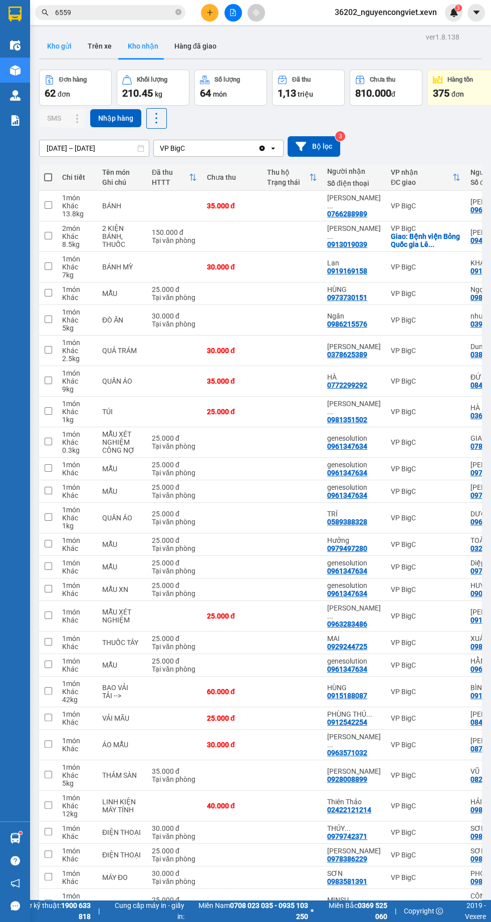
click at [59, 42] on button "Kho gửi" at bounding box center [59, 46] width 41 height 24
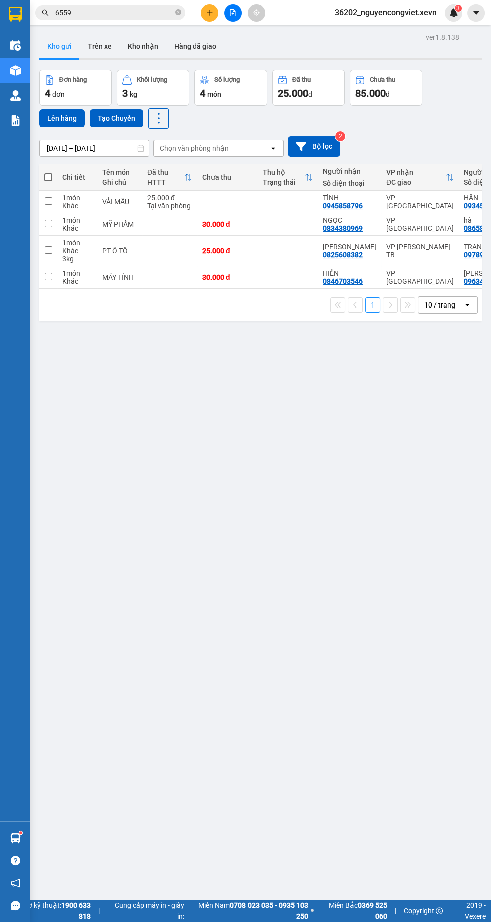
click at [166, 246] on td at bounding box center [169, 251] width 55 height 31
checkbox input "true"
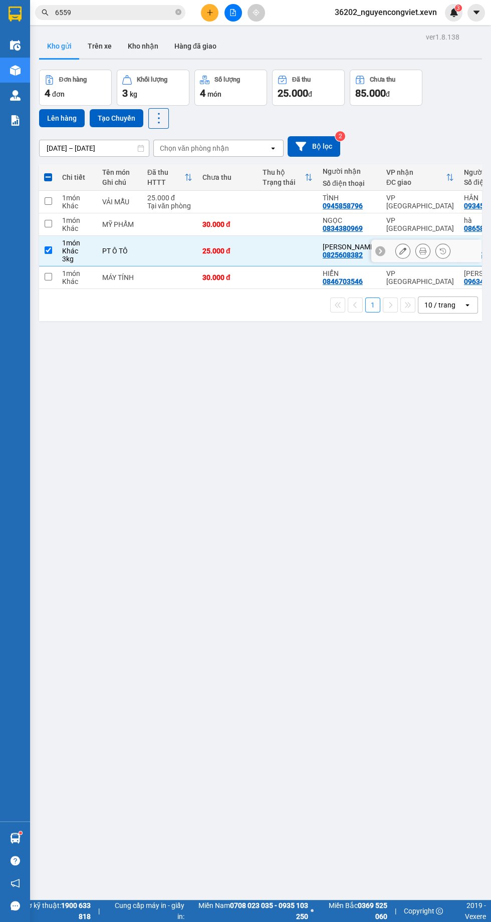
click at [305, 575] on div "ver 1.8.138 Kho gửi Trên xe Kho nhận Hàng đã giao Đơn hàng 4 đơn Khối lượng 3 k…" at bounding box center [260, 491] width 451 height 922
click at [46, 116] on button "Lên hàng" at bounding box center [62, 118] width 46 height 18
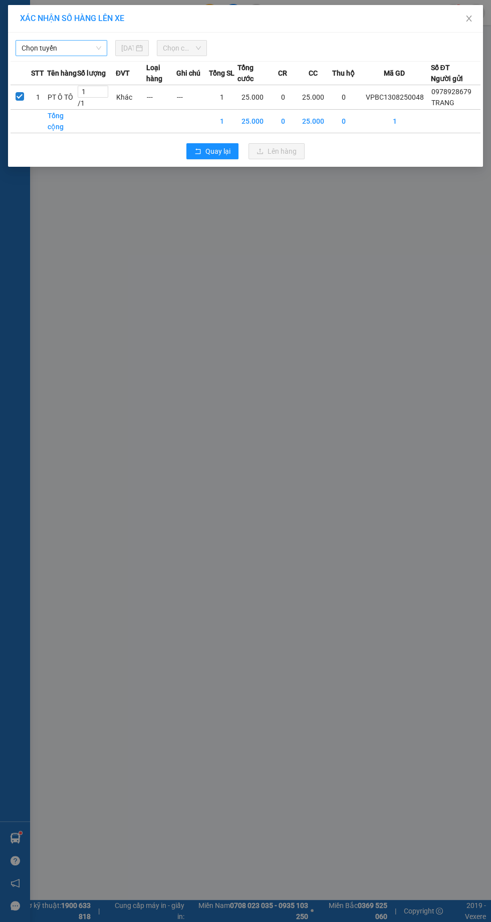
click at [59, 43] on span "Chọn tuyến" at bounding box center [62, 48] width 80 height 15
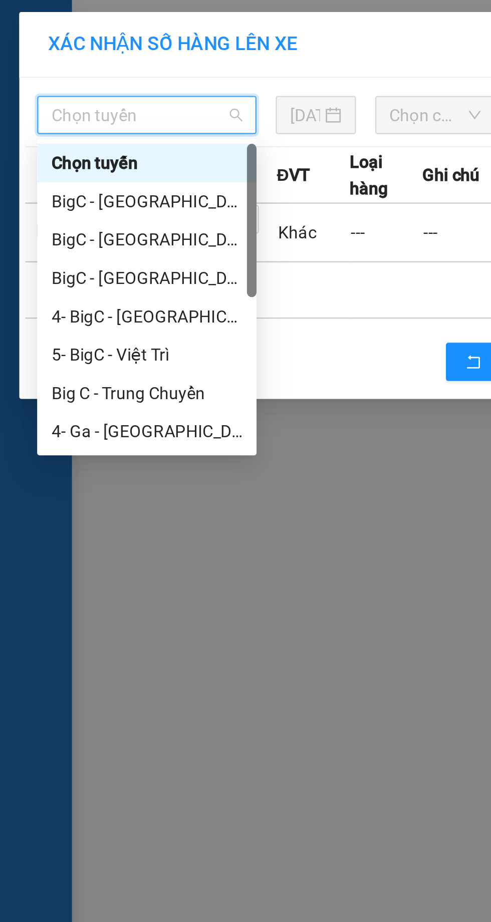
click at [42, 87] on div "BigC - [GEOGRAPHIC_DATA] (H)" at bounding box center [62, 84] width 80 height 11
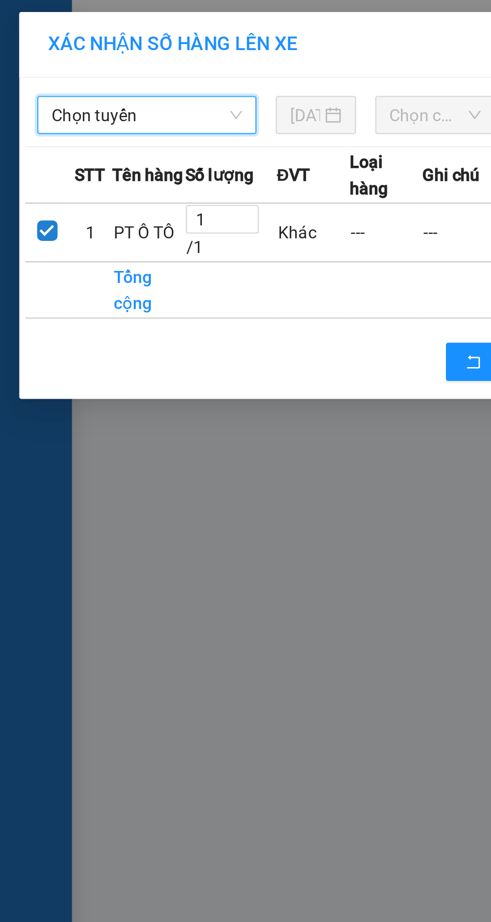
click at [174, 62] on span "Loại hàng" at bounding box center [161, 73] width 30 height 22
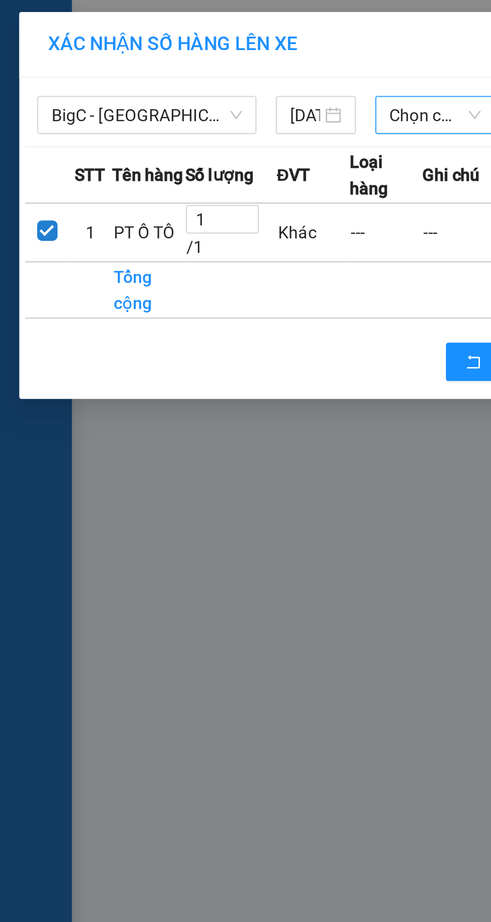
click at [173, 54] on span "Chọn chuyến" at bounding box center [182, 48] width 38 height 15
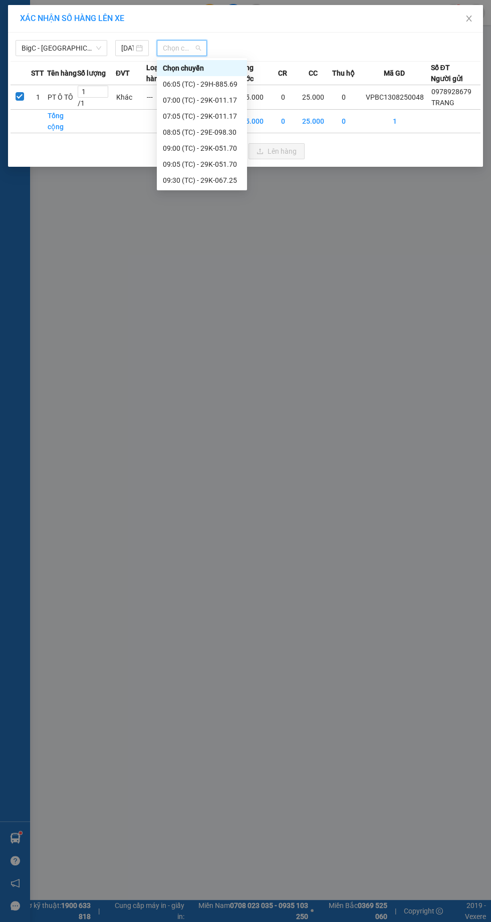
scroll to position [32, 0]
click at [194, 169] on div "10:05 (TC) - 29H-885.76" at bounding box center [202, 164] width 78 height 11
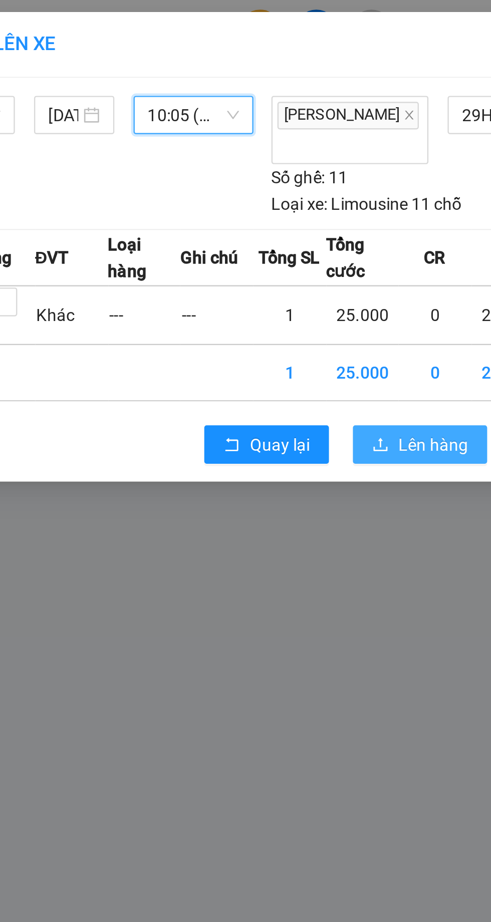
click at [275, 180] on span "Lên hàng" at bounding box center [281, 185] width 29 height 11
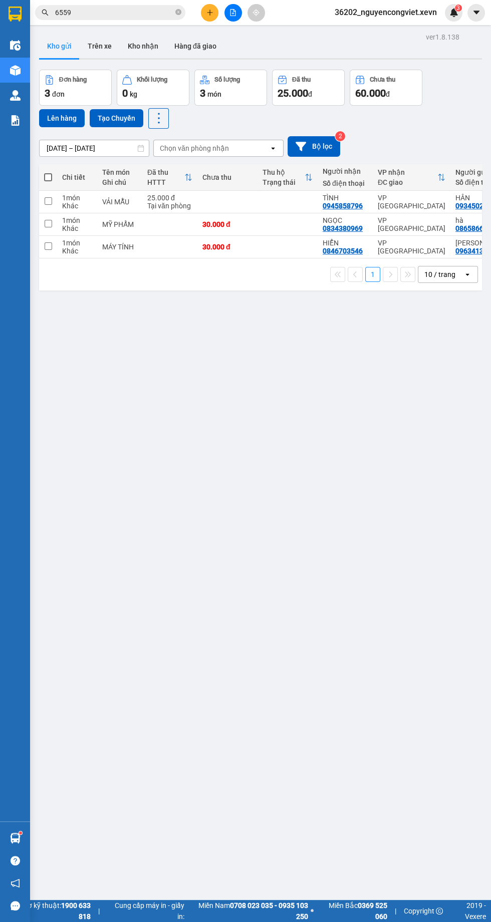
click at [10, 118] on img at bounding box center [15, 120] width 11 height 11
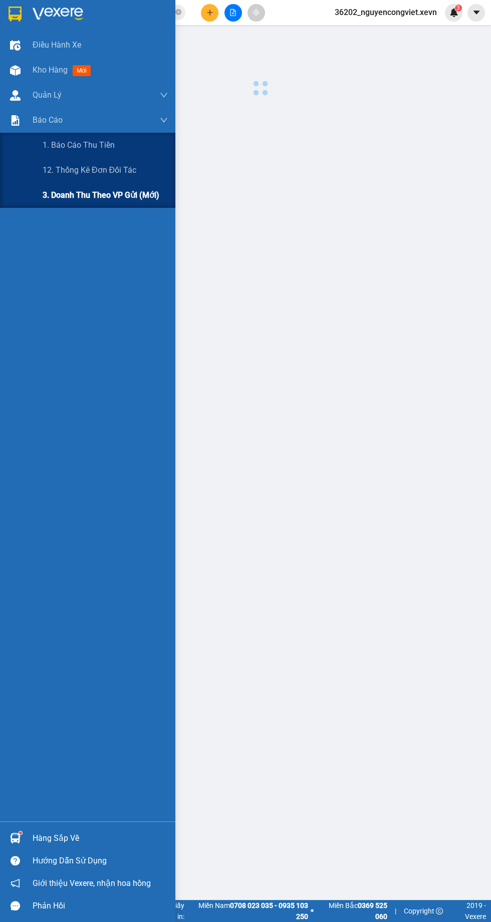
click at [38, 185] on div "3. Doanh Thu theo VP Gửi (mới)" at bounding box center [87, 195] width 175 height 25
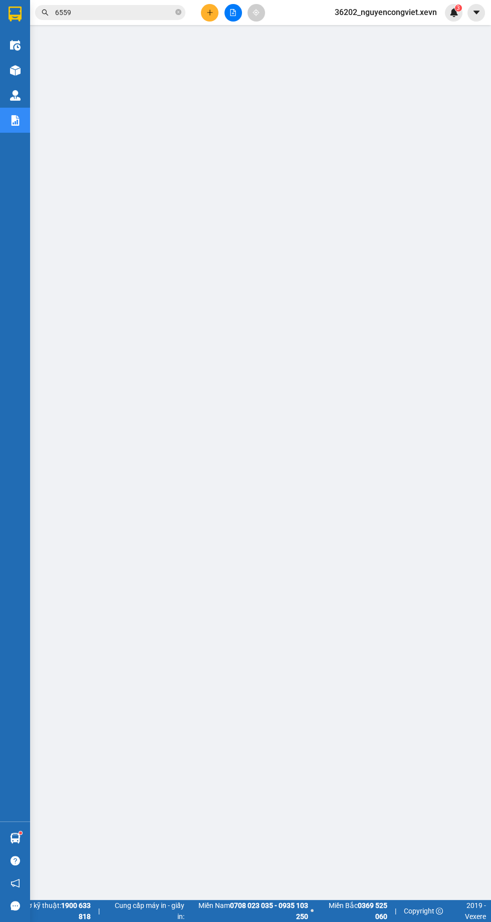
click at [13, 67] on img at bounding box center [15, 70] width 11 height 11
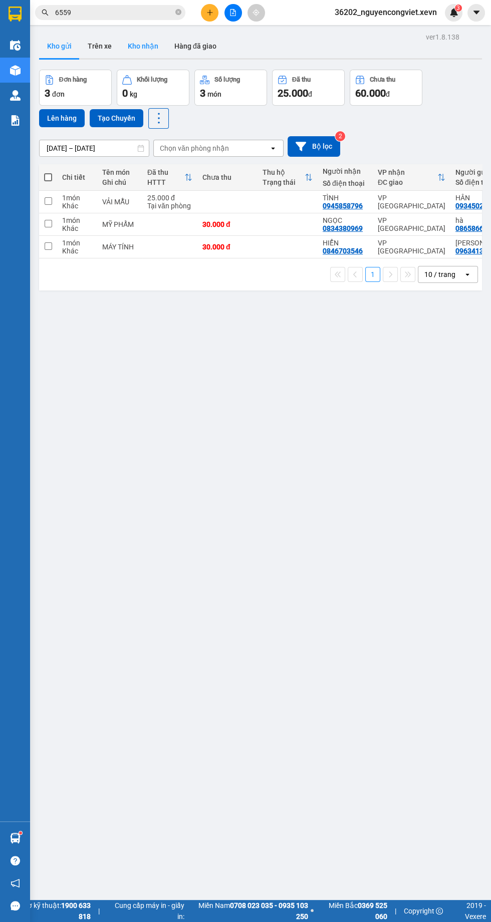
click at [140, 46] on button "Kho nhận" at bounding box center [143, 46] width 47 height 24
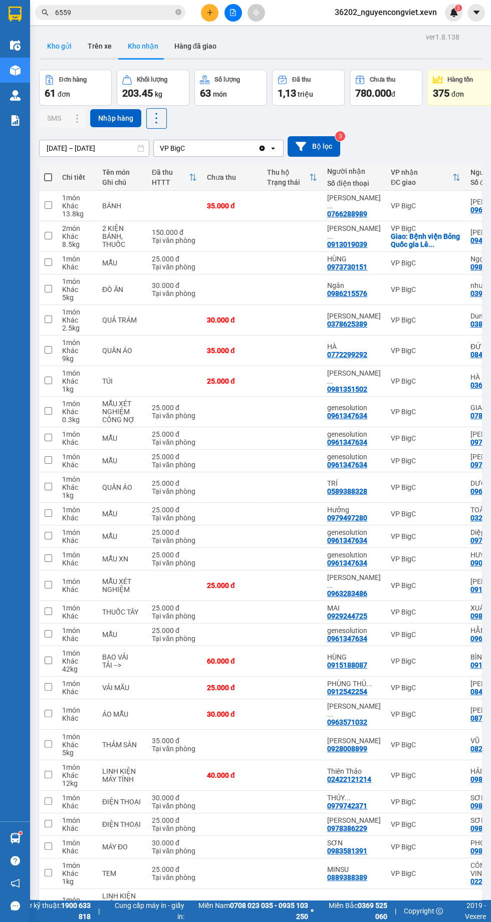
click at [58, 46] on button "Kho gửi" at bounding box center [59, 46] width 41 height 24
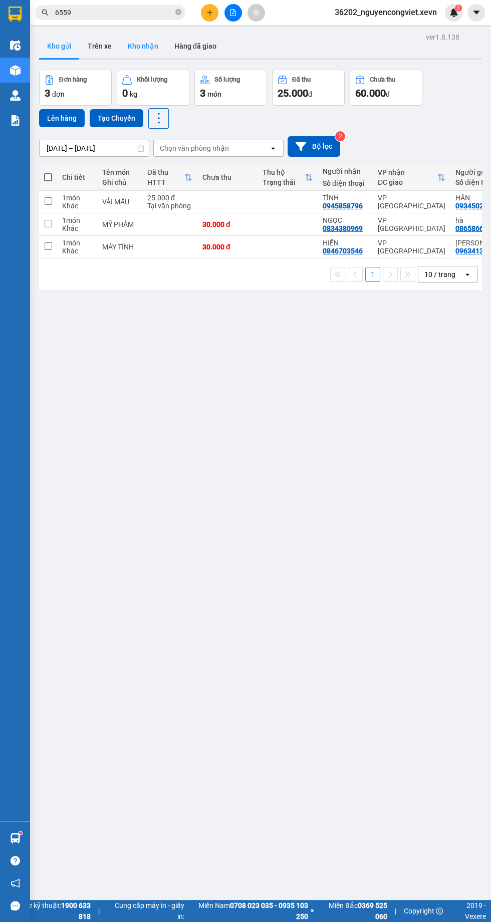
click at [149, 46] on button "Kho nhận" at bounding box center [143, 46] width 47 height 24
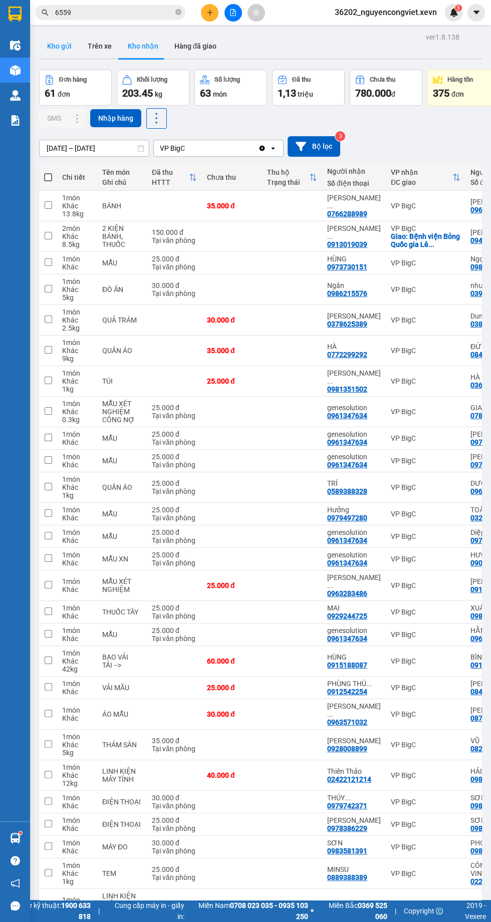
click at [47, 49] on button "Kho gửi" at bounding box center [59, 46] width 41 height 24
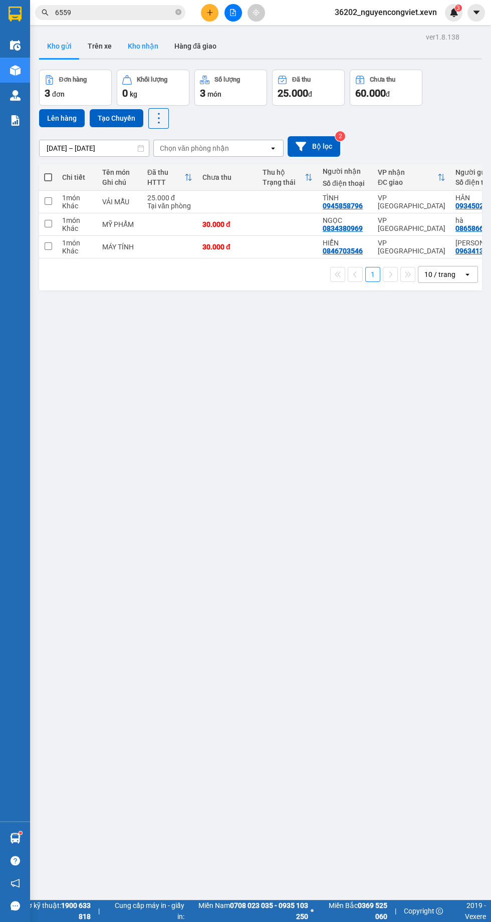
click at [144, 46] on button "Kho nhận" at bounding box center [143, 46] width 47 height 24
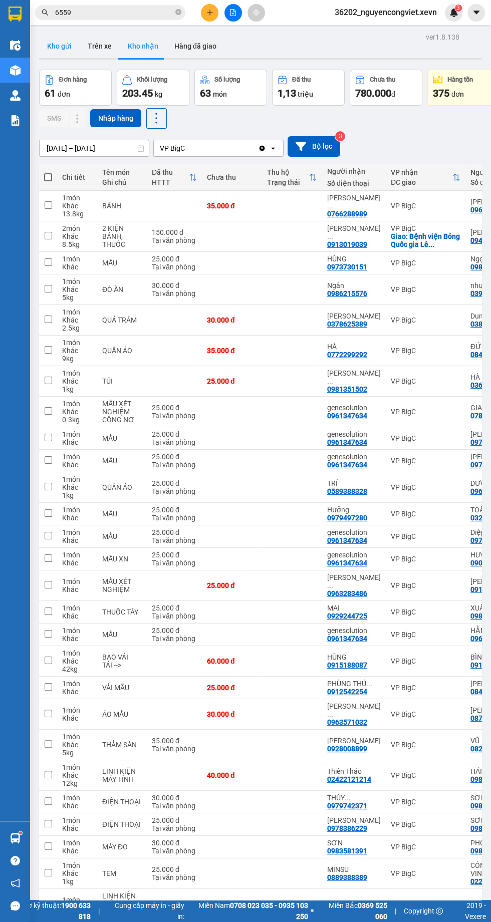
click at [50, 36] on button "Kho gửi" at bounding box center [59, 46] width 41 height 24
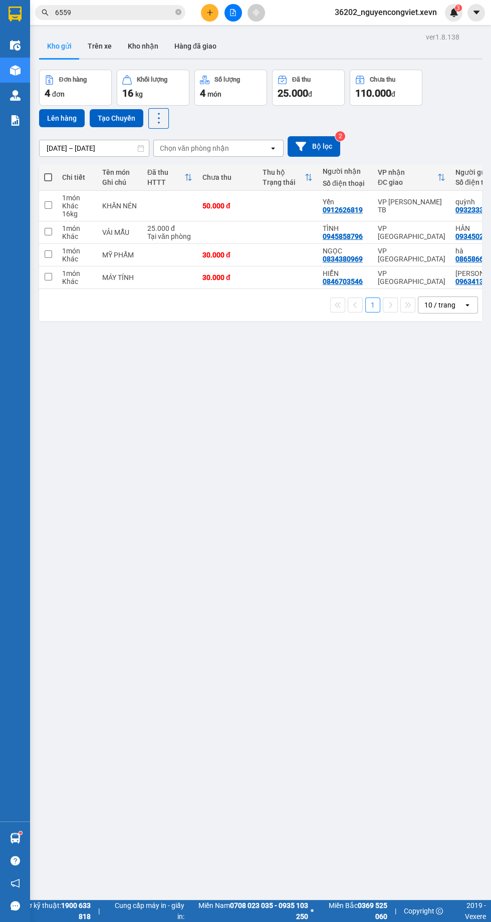
click at [169, 201] on td at bounding box center [169, 206] width 55 height 31
checkbox input "true"
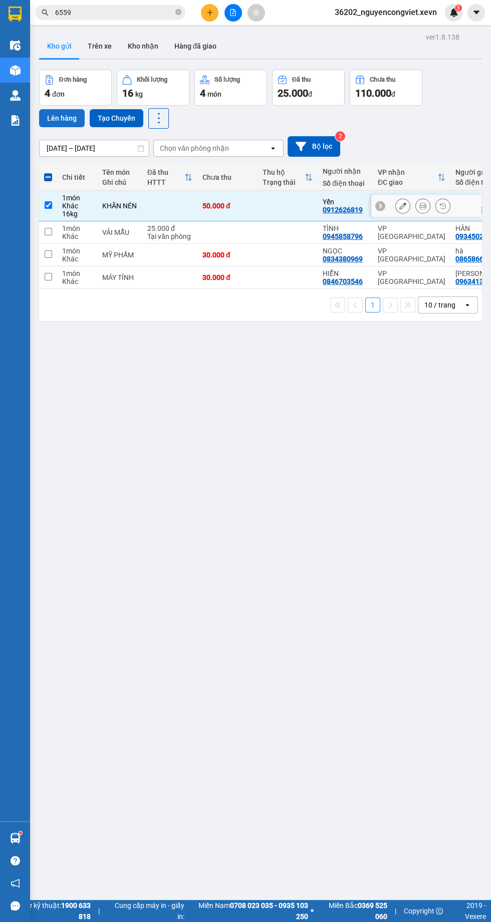
click at [60, 118] on button "Lên hàng" at bounding box center [62, 118] width 46 height 18
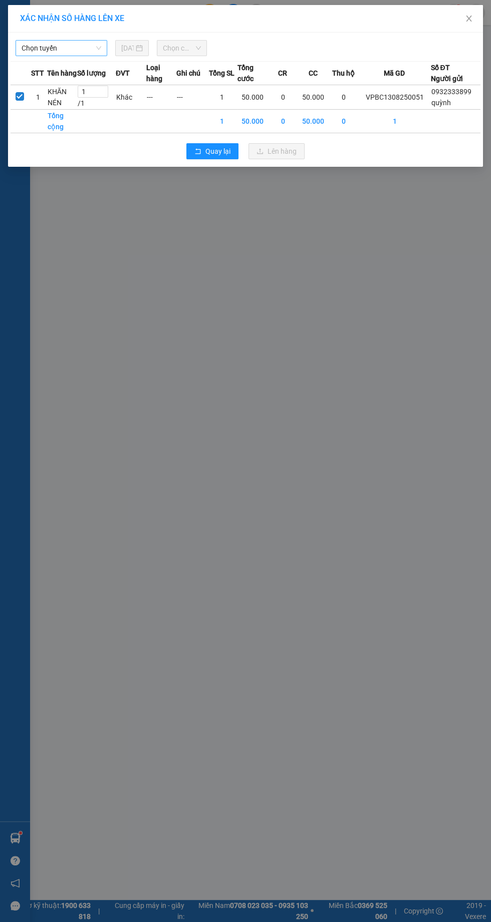
click at [59, 48] on span "Chọn tuyến" at bounding box center [62, 48] width 80 height 15
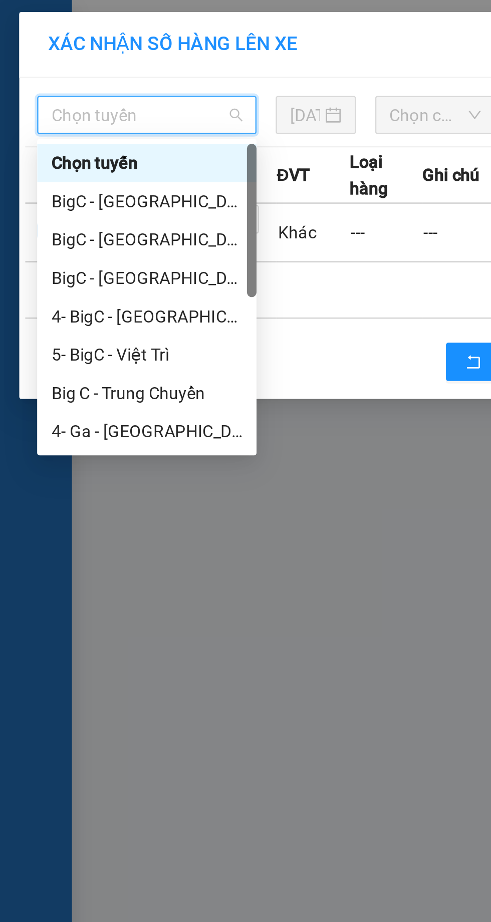
click at [54, 82] on div "BigC - [GEOGRAPHIC_DATA] (H)" at bounding box center [62, 84] width 80 height 11
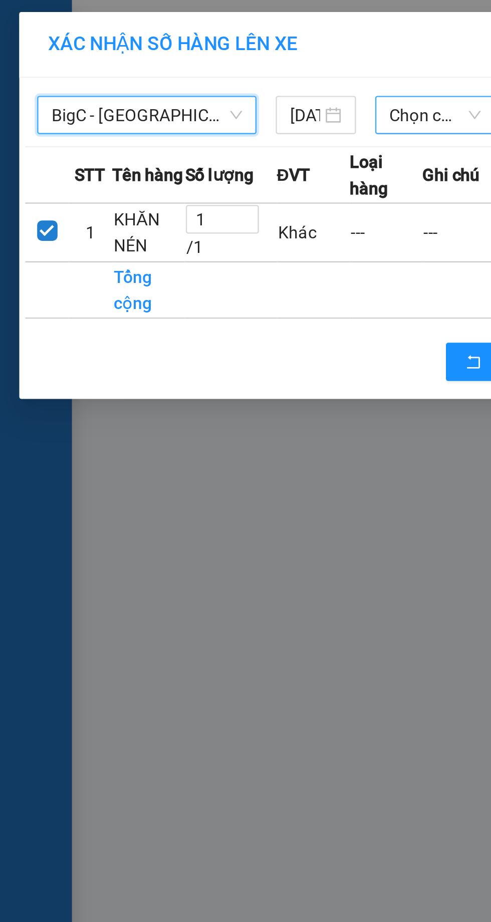
click at [183, 50] on span "Chọn chuyến" at bounding box center [182, 48] width 38 height 15
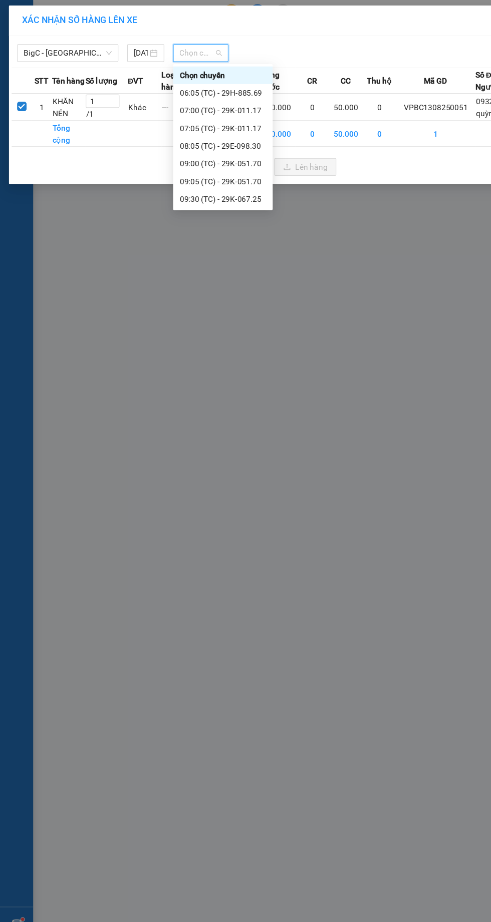
scroll to position [32, 0]
click at [196, 180] on div "15:30 (TC) - 29K-067.25" at bounding box center [202, 180] width 78 height 11
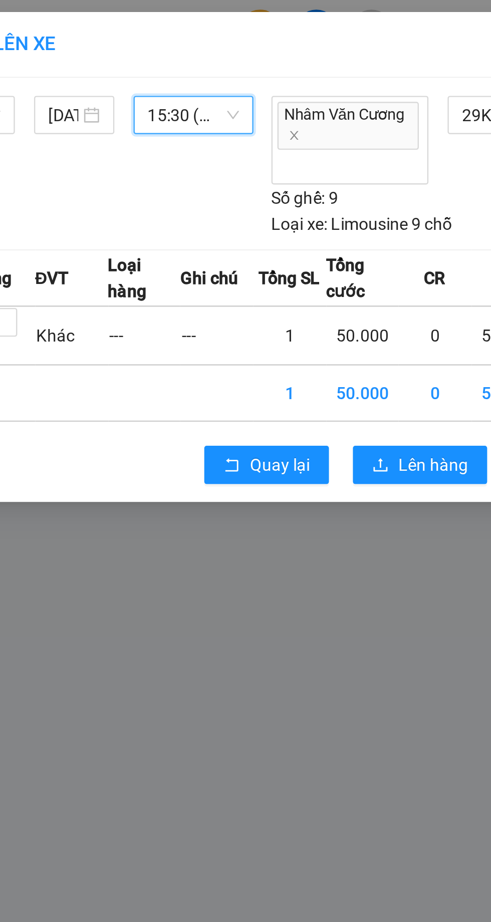
click at [185, 47] on span "15:30 (TC) - 29K-067.25" at bounding box center [182, 48] width 38 height 15
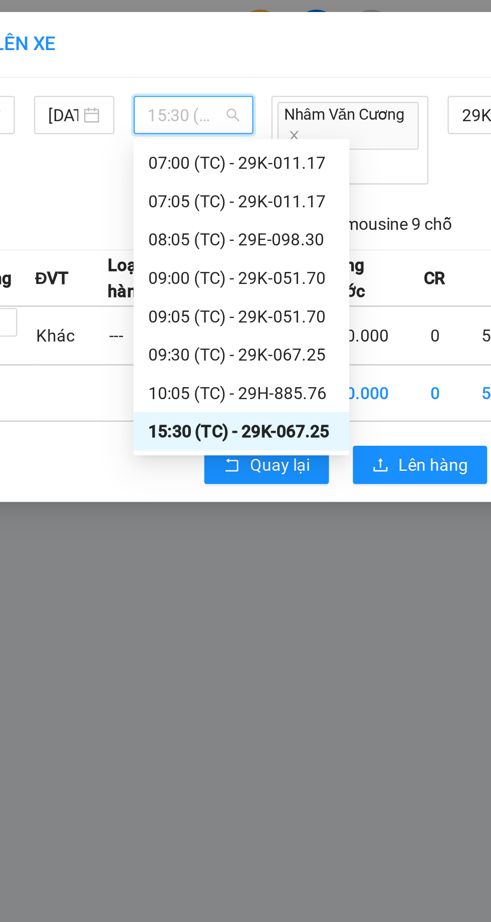
click at [225, 166] on div "10:05 (TC) - 29H-885.76" at bounding box center [202, 164] width 78 height 11
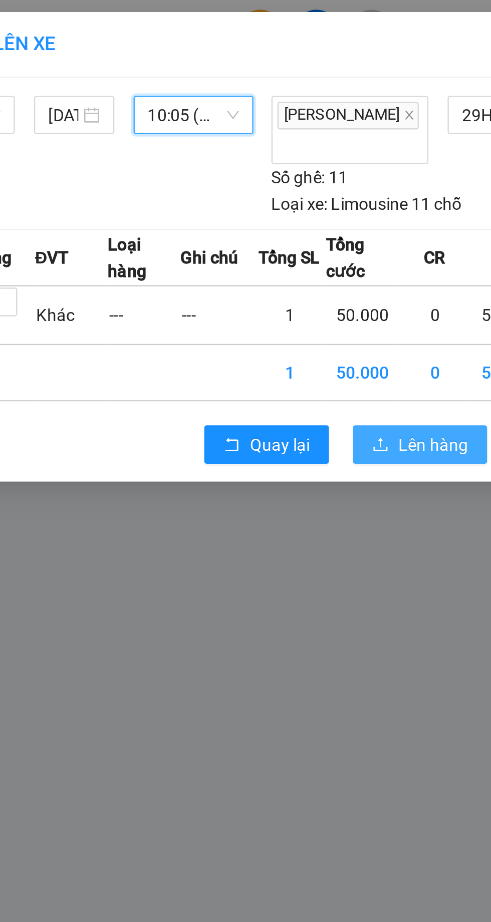
click at [278, 180] on span "Lên hàng" at bounding box center [281, 185] width 29 height 11
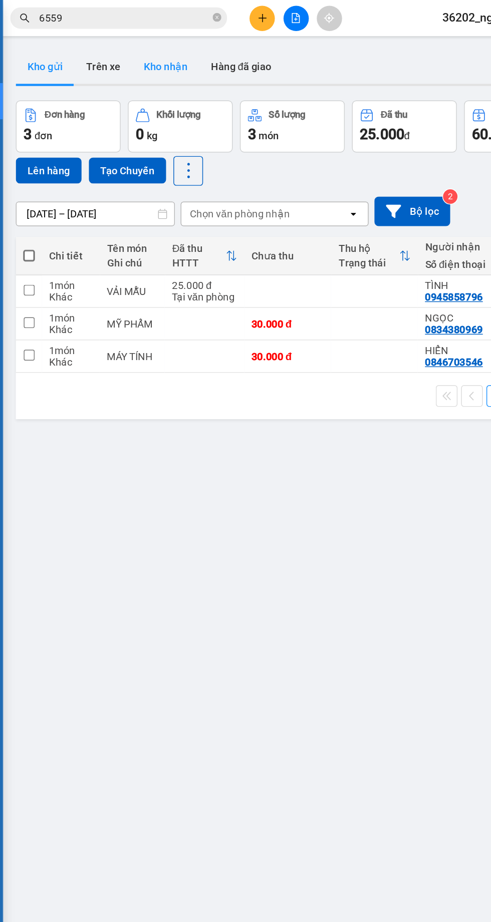
click at [146, 57] on button "Kho nhận" at bounding box center [143, 46] width 47 height 24
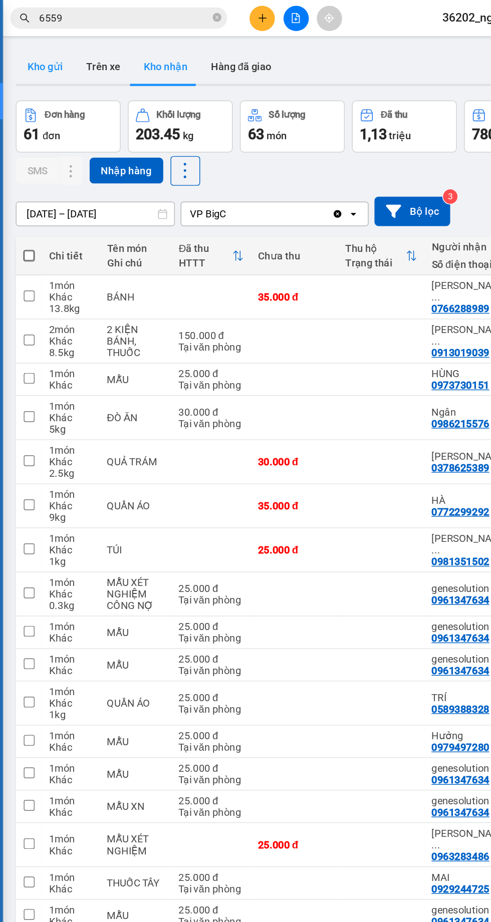
click at [67, 46] on button "Kho gửi" at bounding box center [59, 46] width 41 height 24
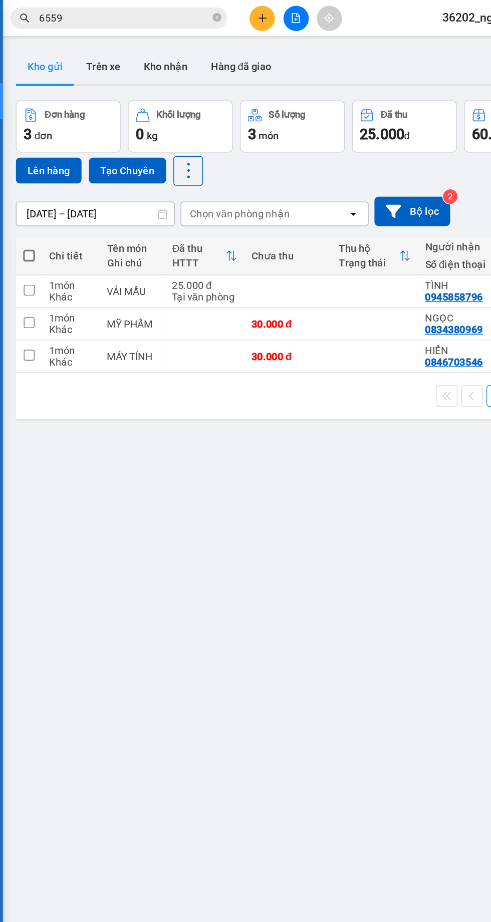
scroll to position [0, 8]
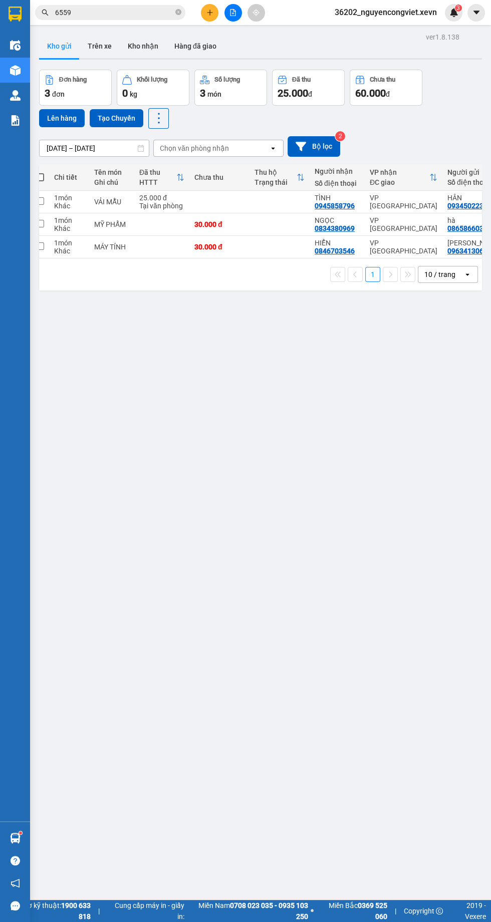
click at [233, 12] on icon "file-add" at bounding box center [233, 12] width 6 height 7
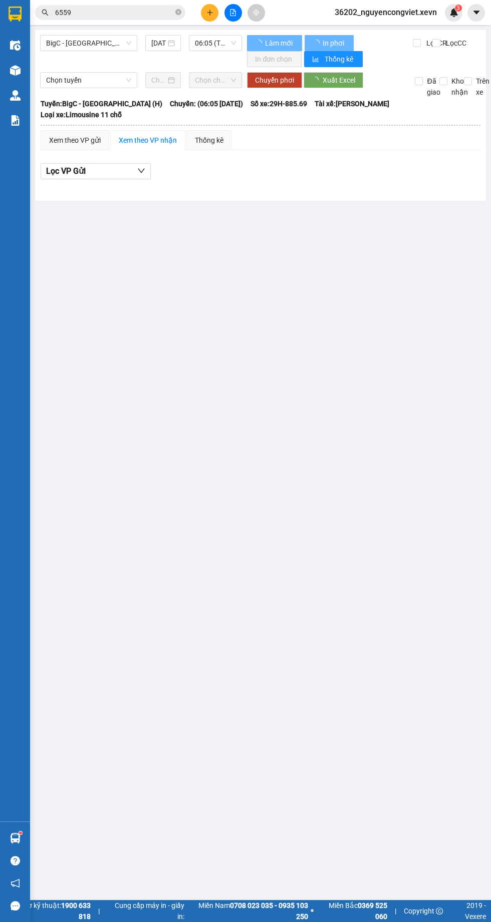
click at [204, 74] on span "Chọn chuyến" at bounding box center [215, 80] width 41 height 15
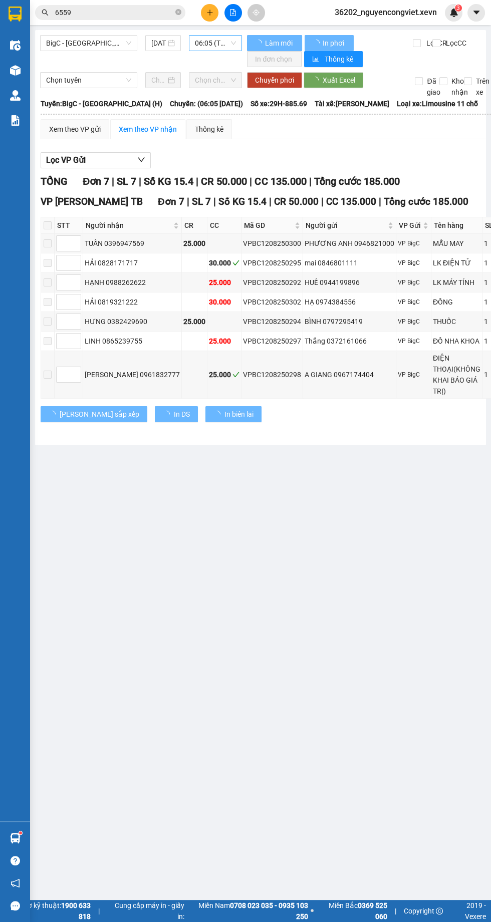
click at [216, 43] on span "06:05 (TC) - 29H-885.69" at bounding box center [215, 43] width 41 height 15
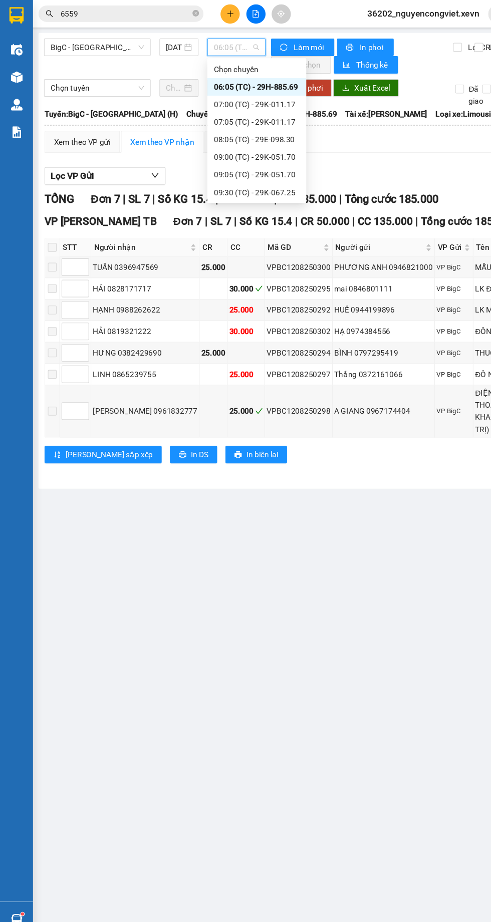
scroll to position [32, 0]
click at [231, 161] on div "10:05 (TC) - 29H-885.76" at bounding box center [234, 159] width 78 height 11
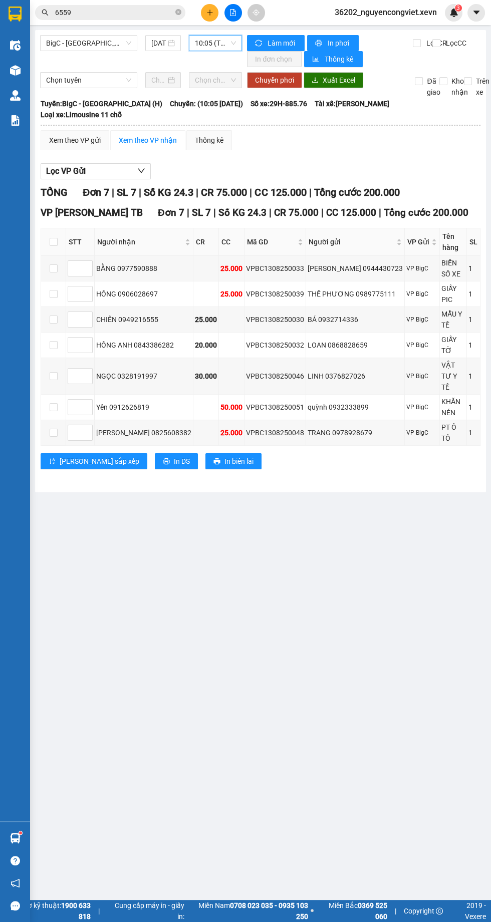
click at [17, 68] on img at bounding box center [15, 70] width 11 height 11
